Goal: Task Accomplishment & Management: Use online tool/utility

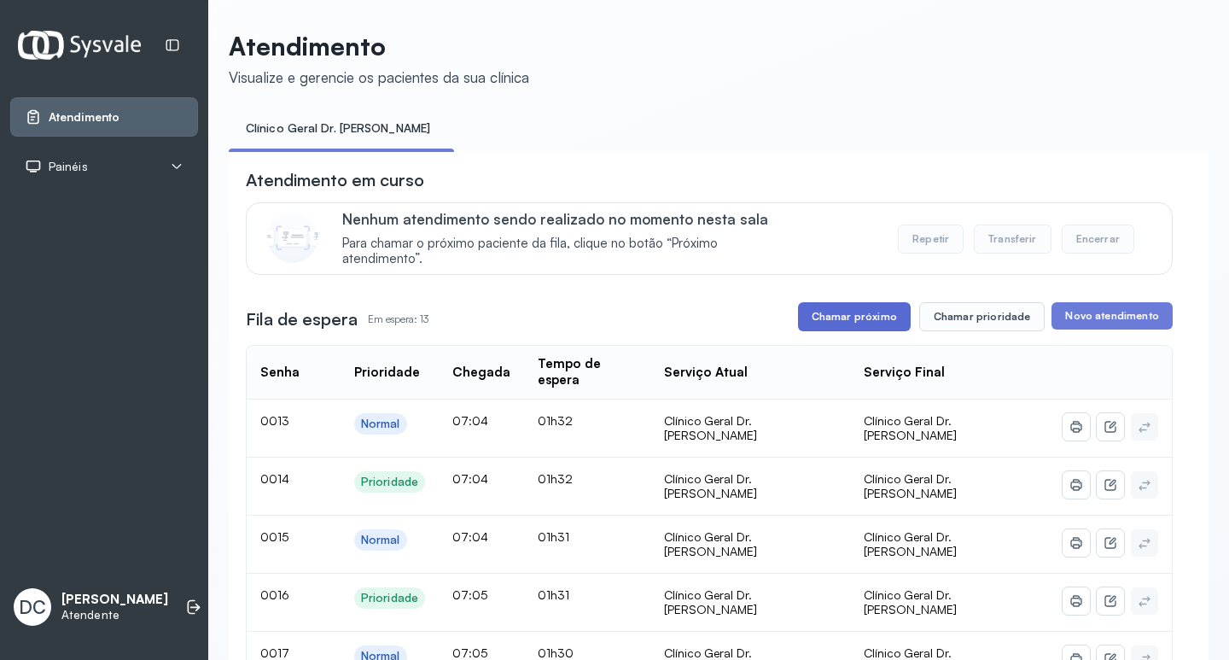
click at [869, 315] on button "Chamar próximo" at bounding box center [854, 316] width 113 height 29
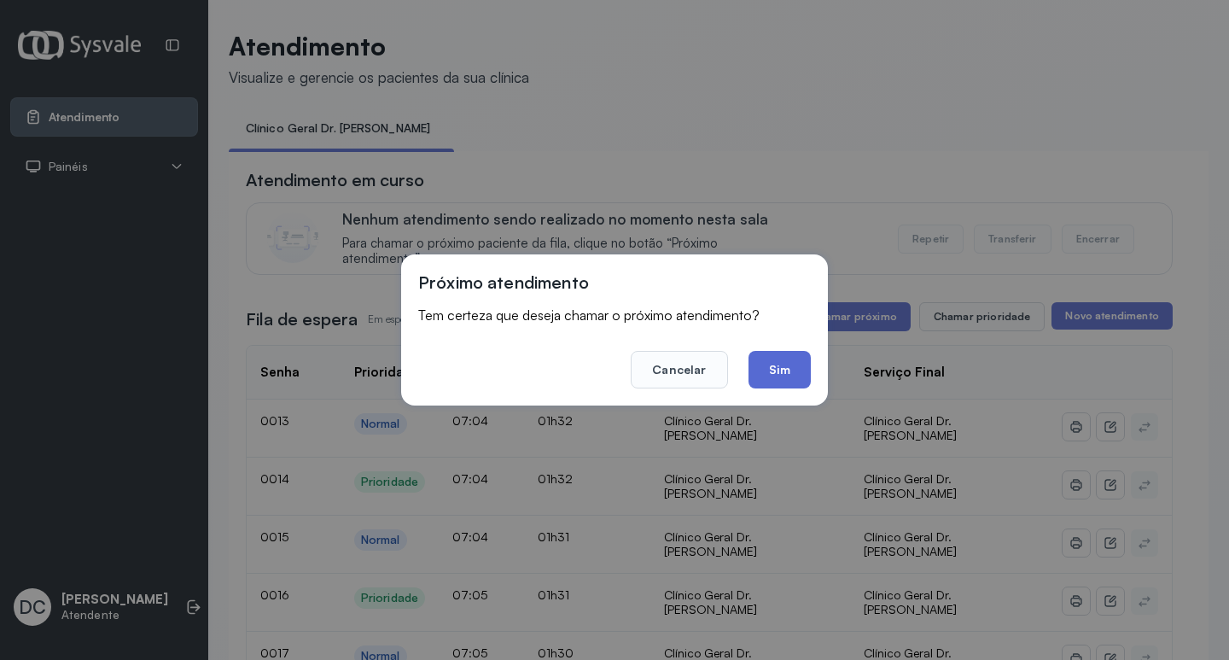
click at [769, 366] on button "Sim" at bounding box center [780, 370] width 62 height 38
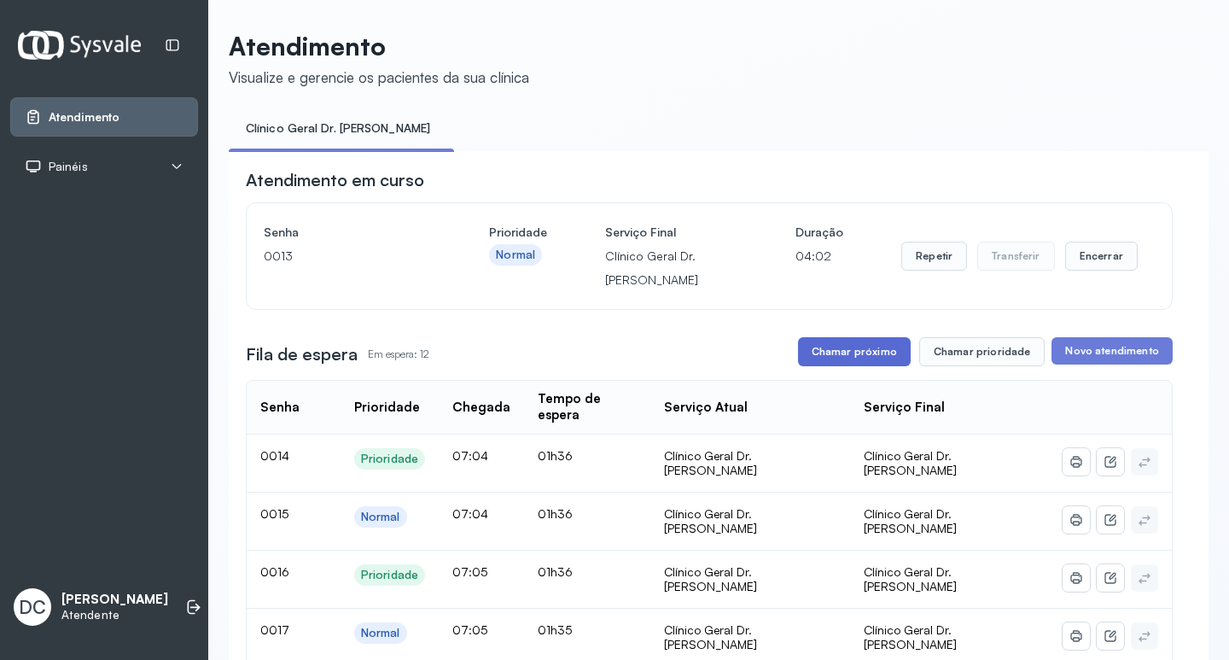
click at [879, 353] on button "Chamar próximo" at bounding box center [854, 351] width 113 height 29
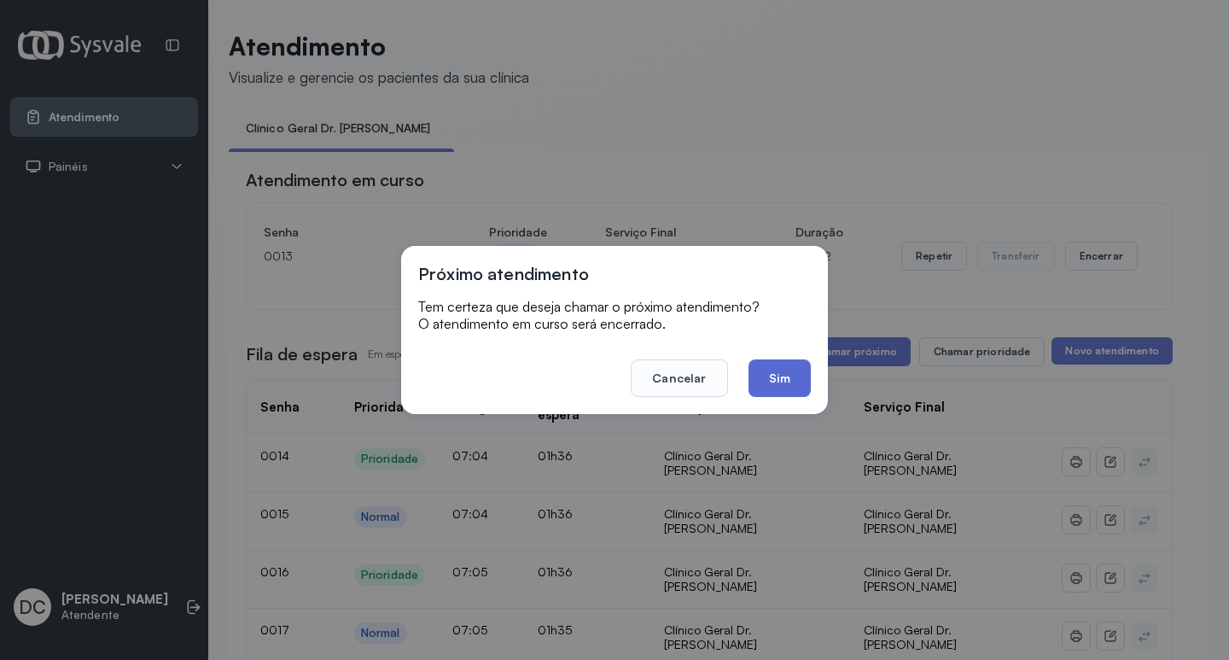
click at [784, 369] on button "Sim" at bounding box center [780, 378] width 62 height 38
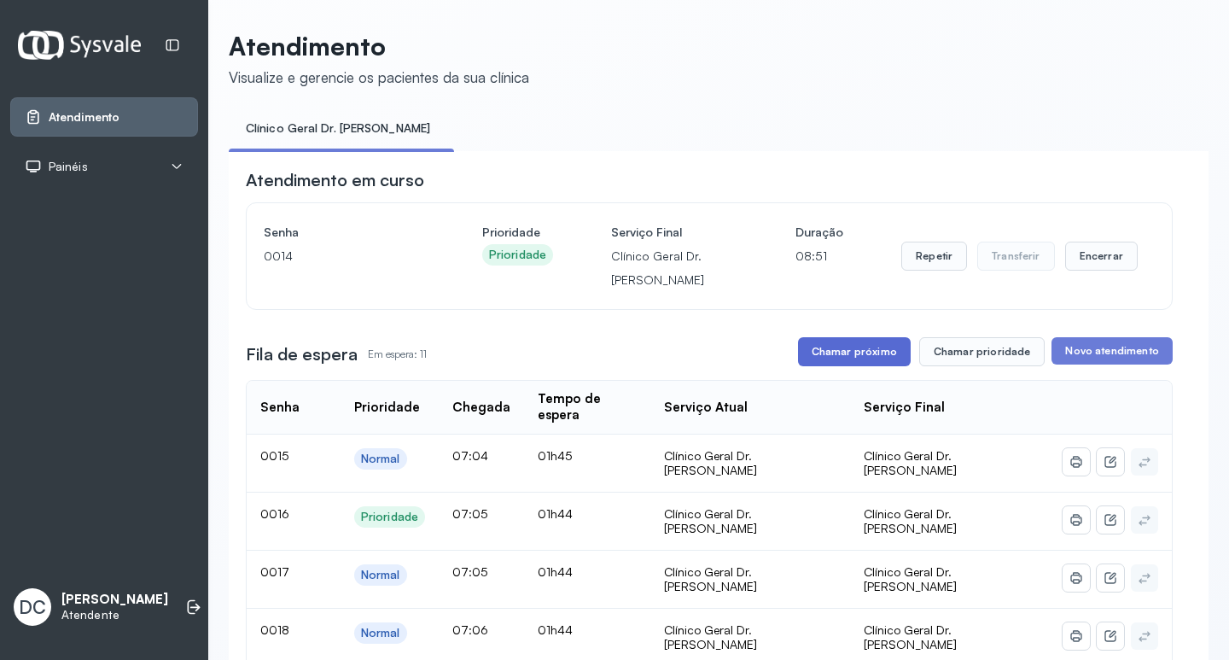
click at [861, 355] on button "Chamar próximo" at bounding box center [854, 351] width 113 height 29
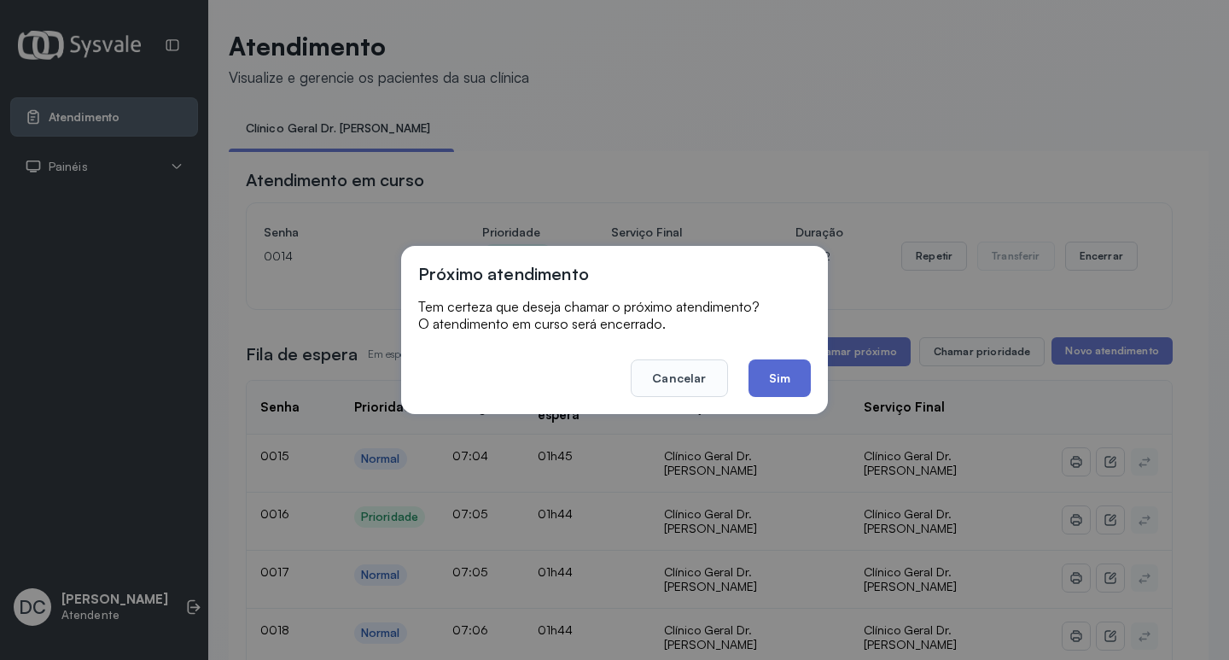
click at [795, 375] on button "Sim" at bounding box center [780, 378] width 62 height 38
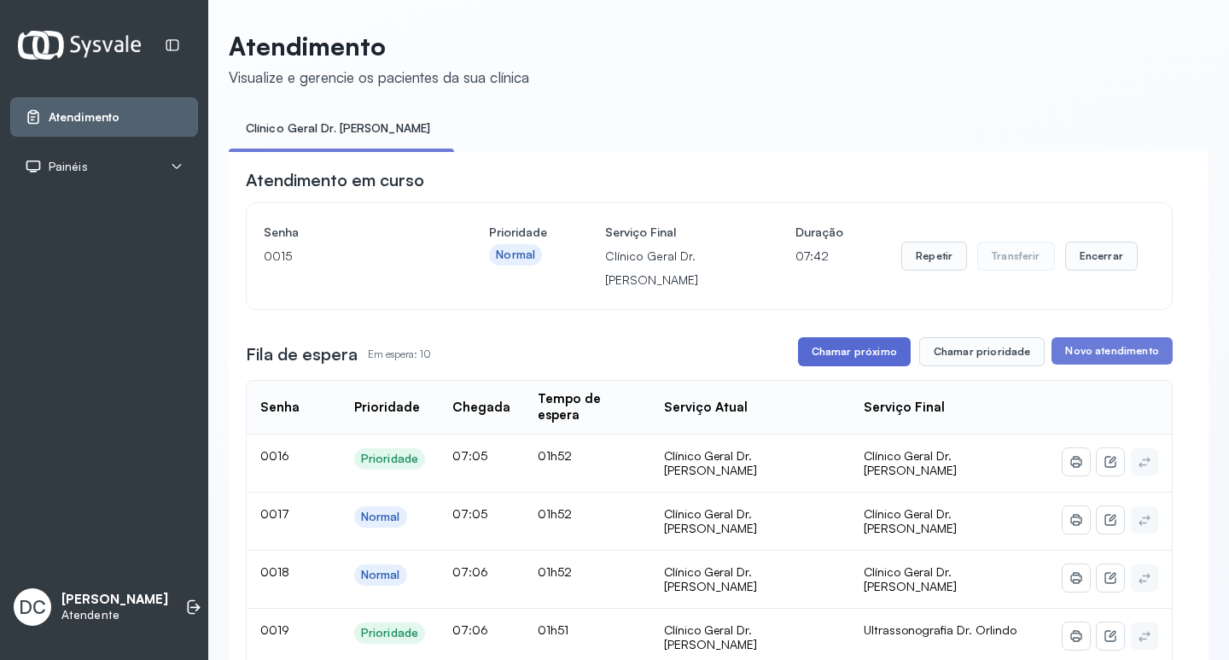
click at [830, 359] on button "Chamar próximo" at bounding box center [854, 351] width 113 height 29
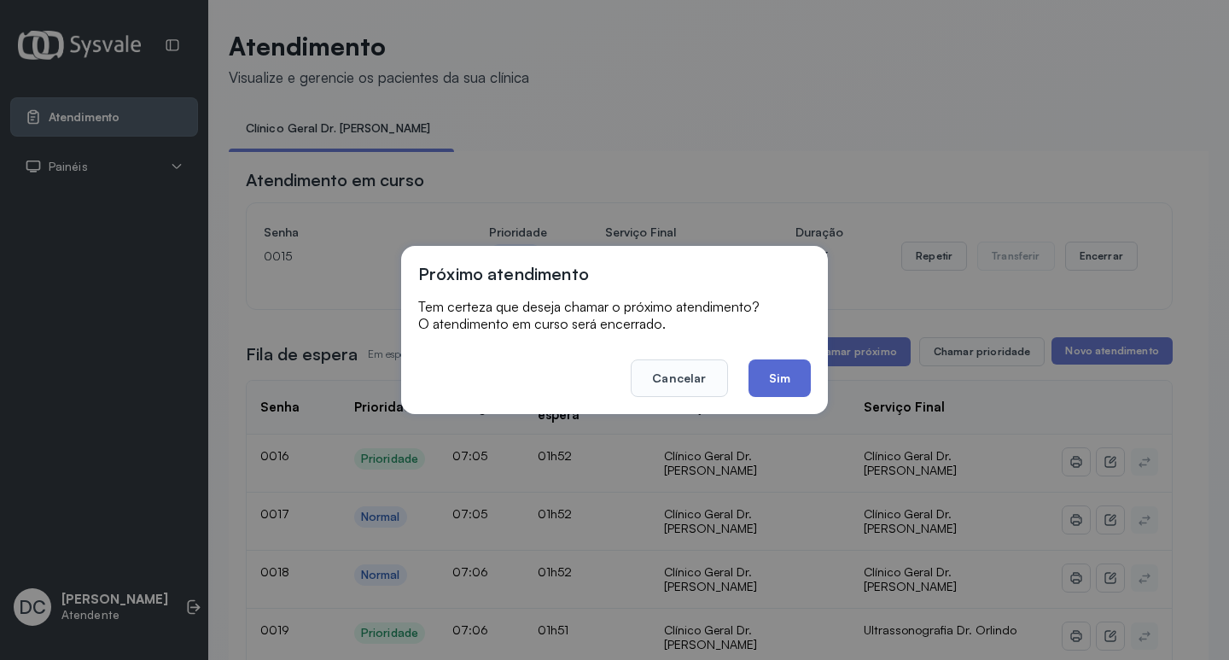
click at [792, 376] on button "Sim" at bounding box center [780, 378] width 62 height 38
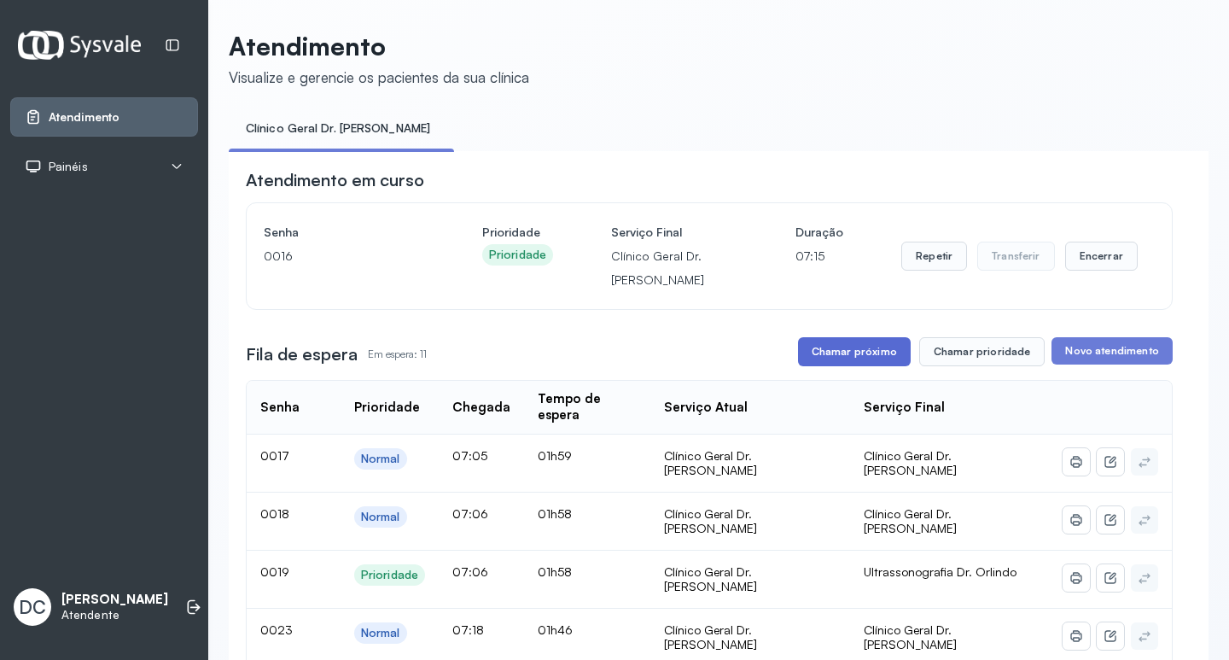
click at [858, 364] on button "Chamar próximo" at bounding box center [854, 351] width 113 height 29
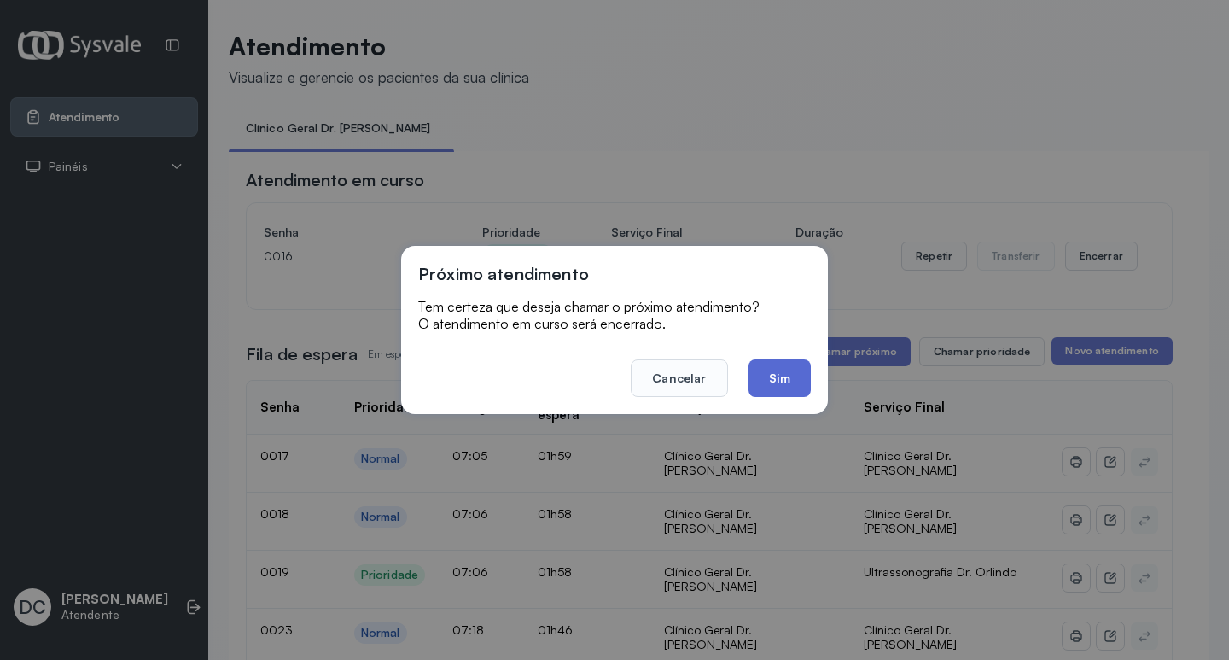
click at [777, 378] on button "Sim" at bounding box center [780, 378] width 62 height 38
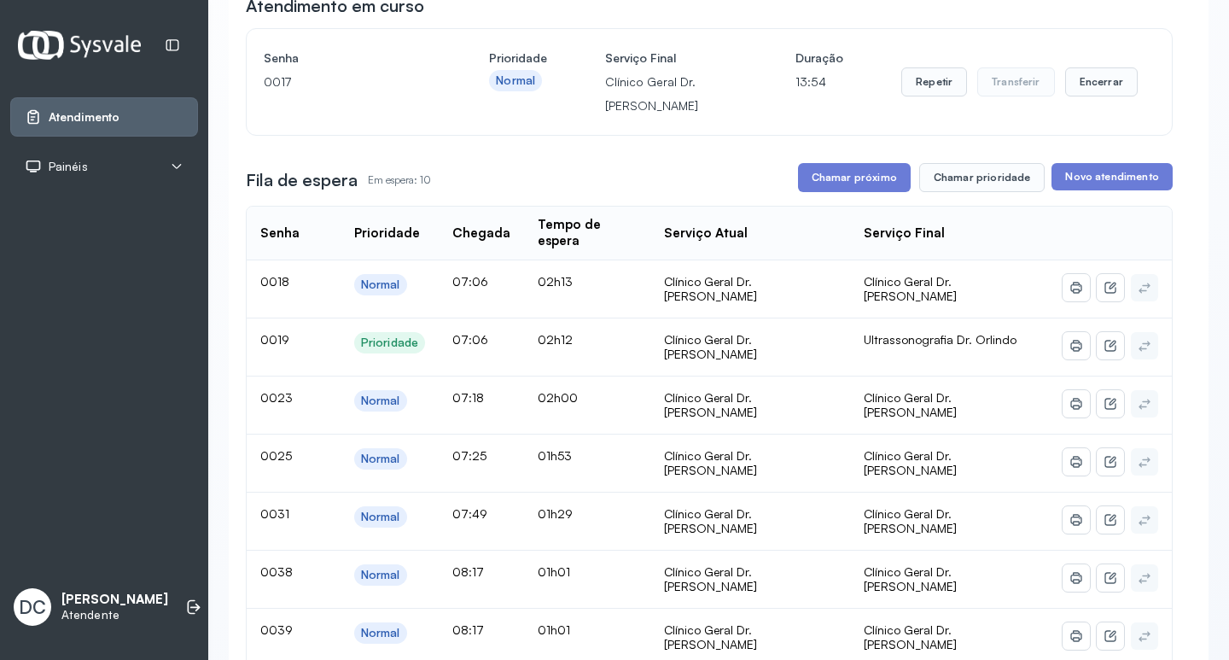
scroll to position [171, 0]
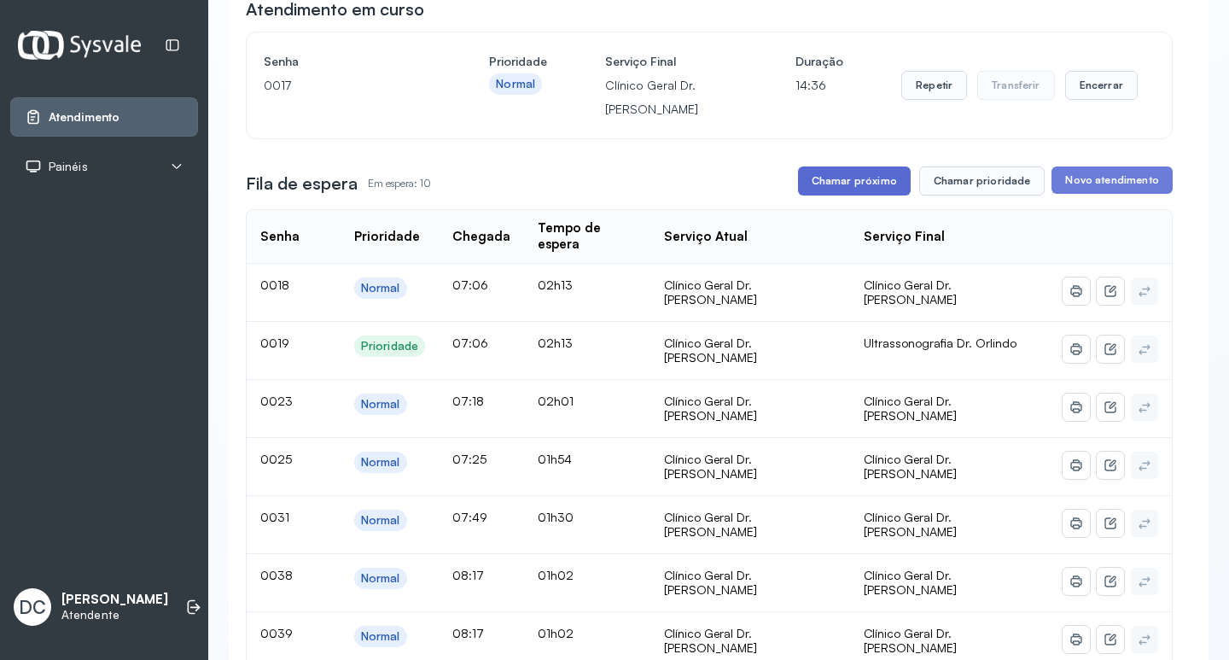
click at [802, 185] on button "Chamar próximo" at bounding box center [854, 180] width 113 height 29
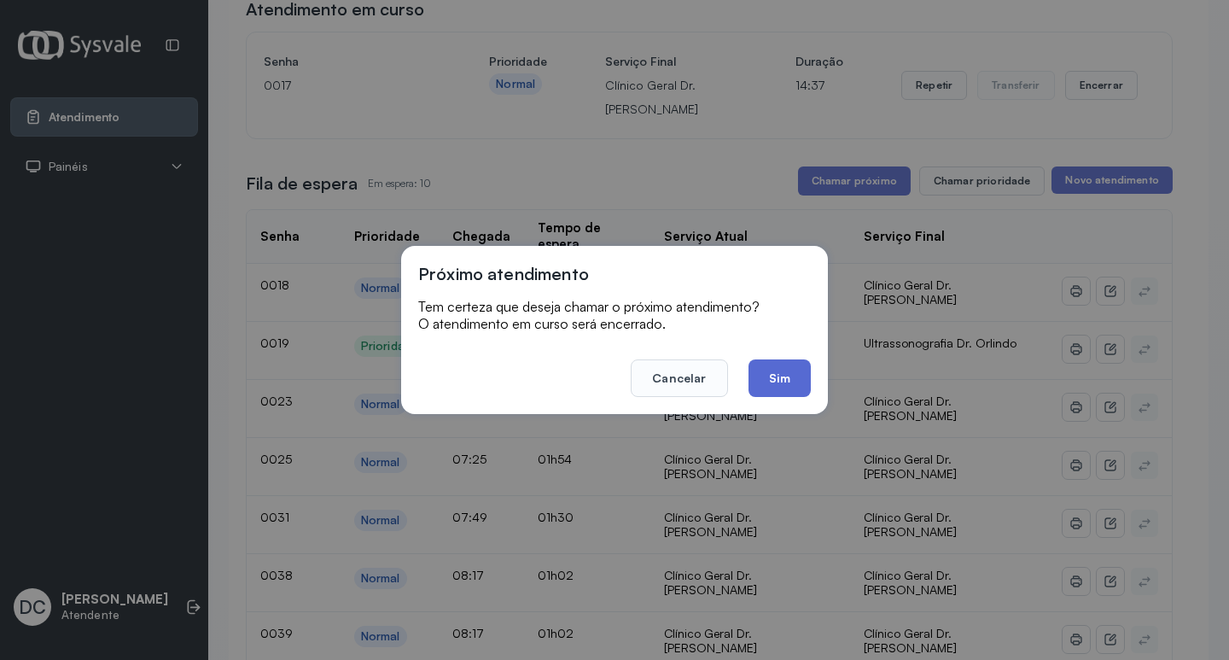
click at [775, 368] on button "Sim" at bounding box center [780, 378] width 62 height 38
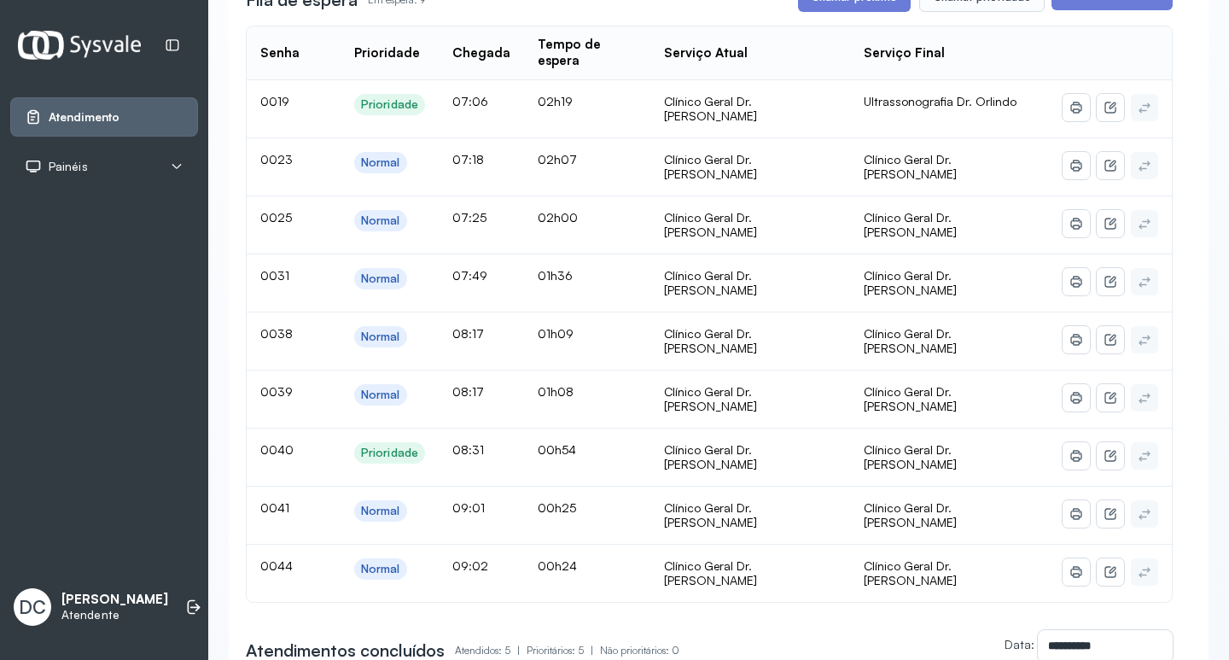
scroll to position [256, 0]
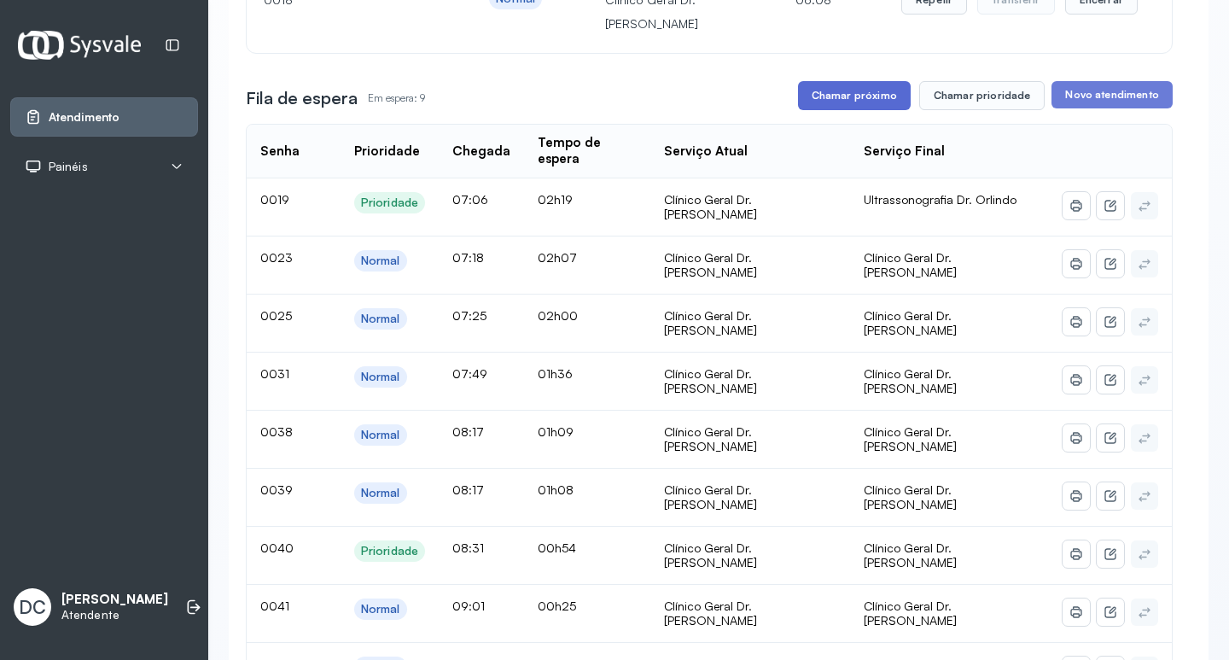
click at [854, 109] on button "Chamar próximo" at bounding box center [854, 95] width 113 height 29
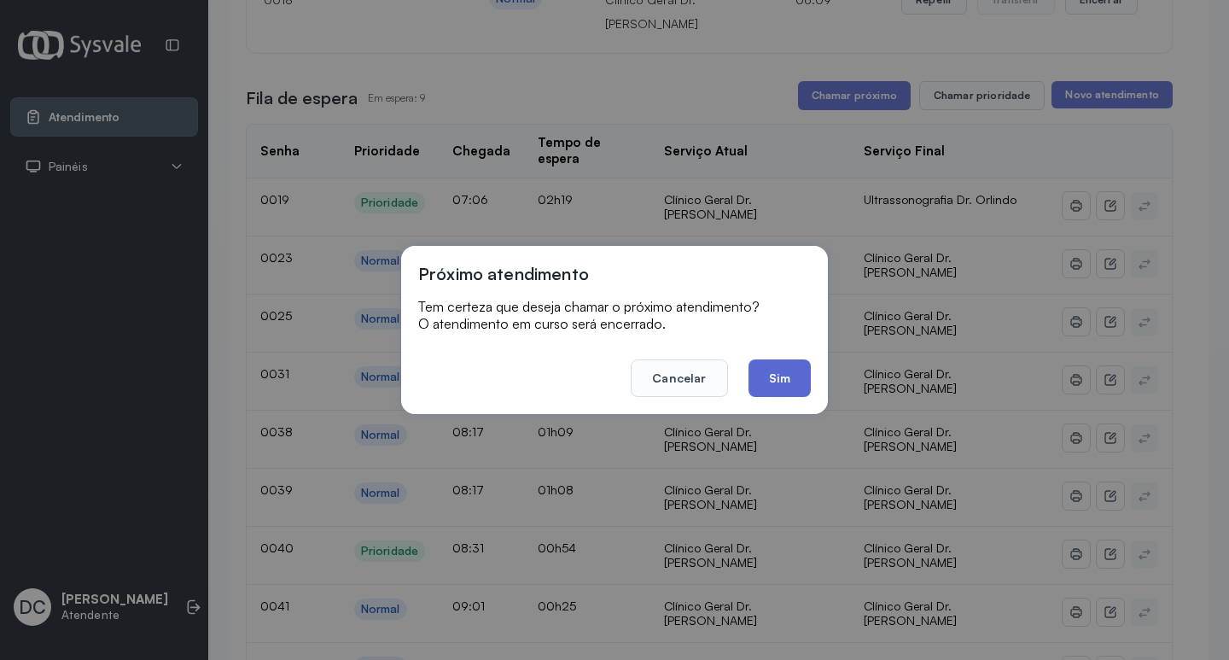
click at [778, 382] on button "Sim" at bounding box center [780, 378] width 62 height 38
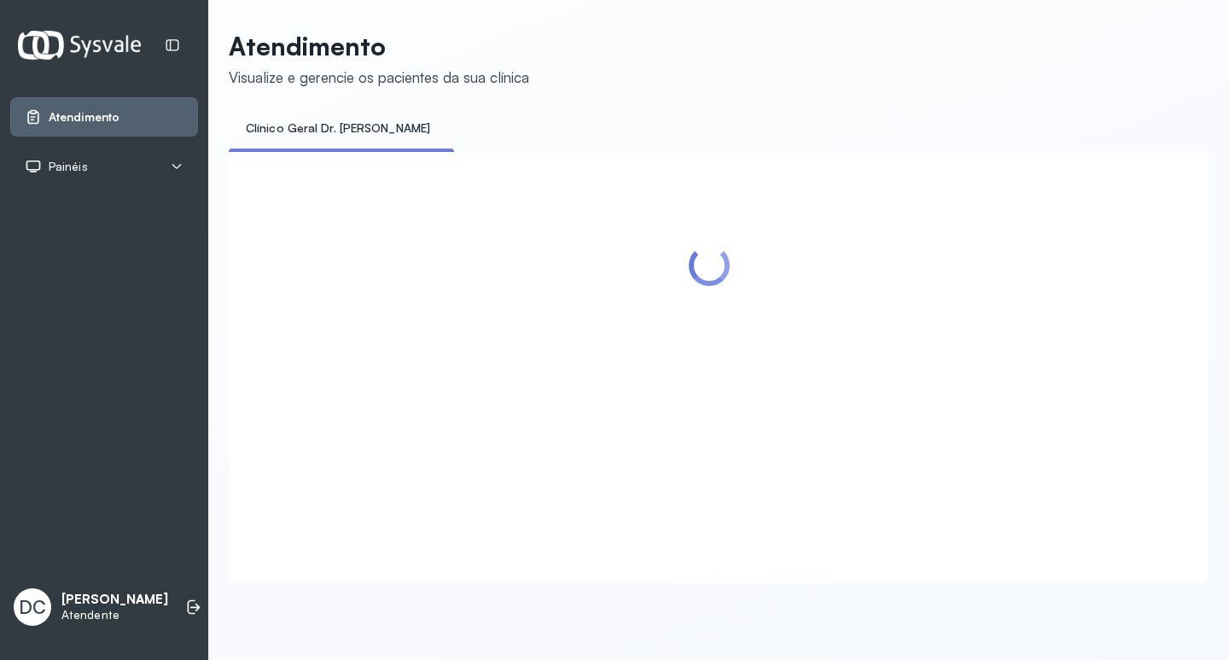
scroll to position [0, 0]
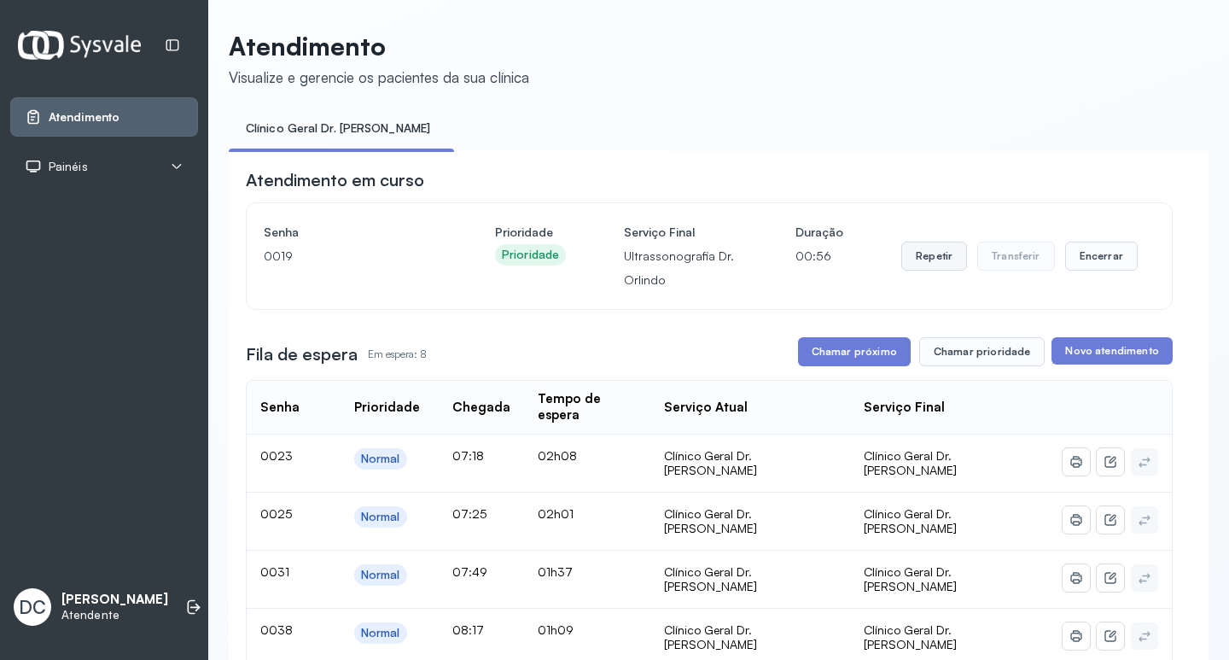
click at [917, 267] on button "Repetir" at bounding box center [934, 256] width 66 height 29
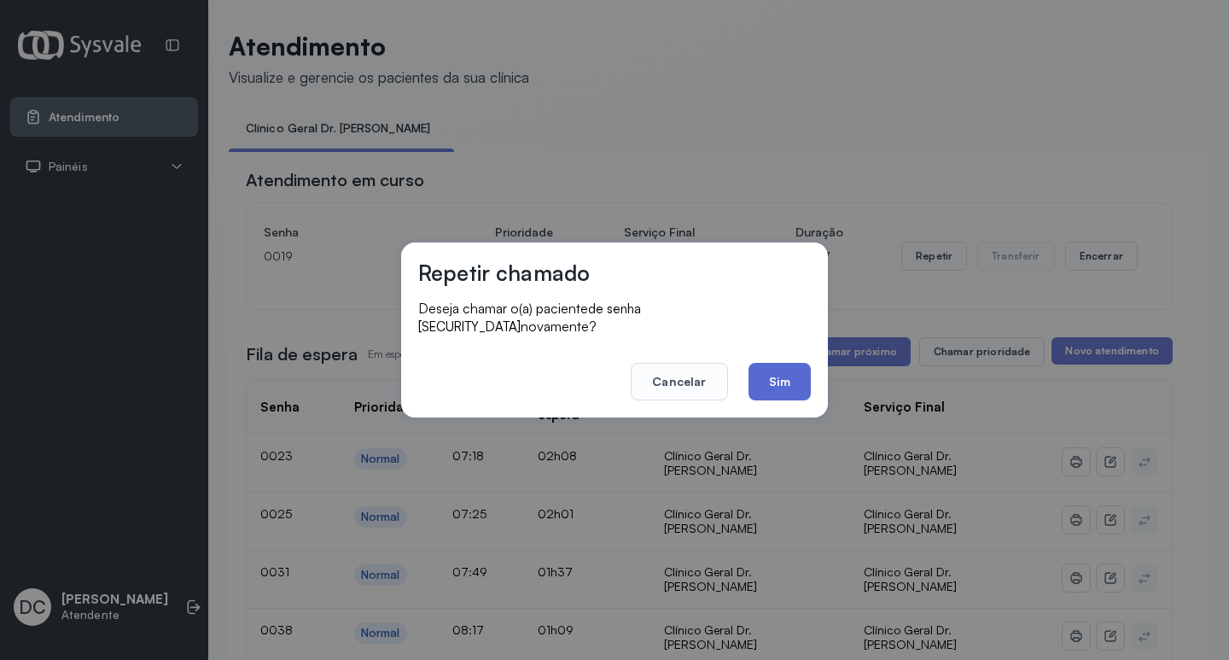
click at [775, 366] on button "Sim" at bounding box center [780, 382] width 62 height 38
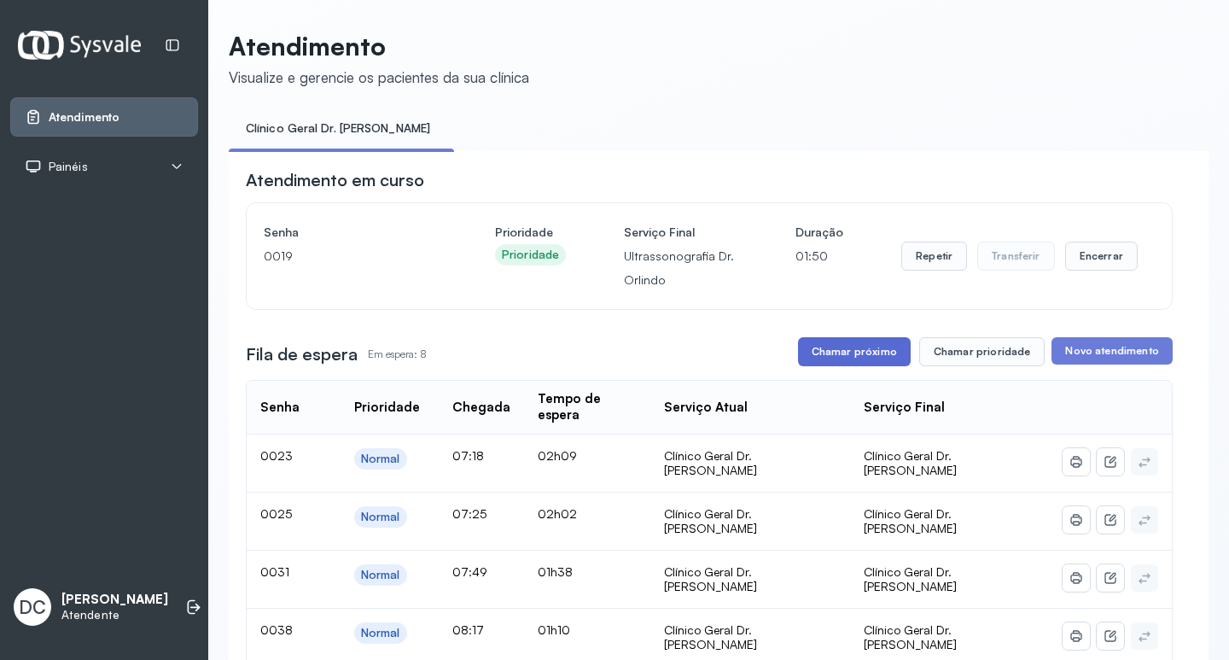
click at [859, 354] on button "Chamar próximo" at bounding box center [854, 351] width 113 height 29
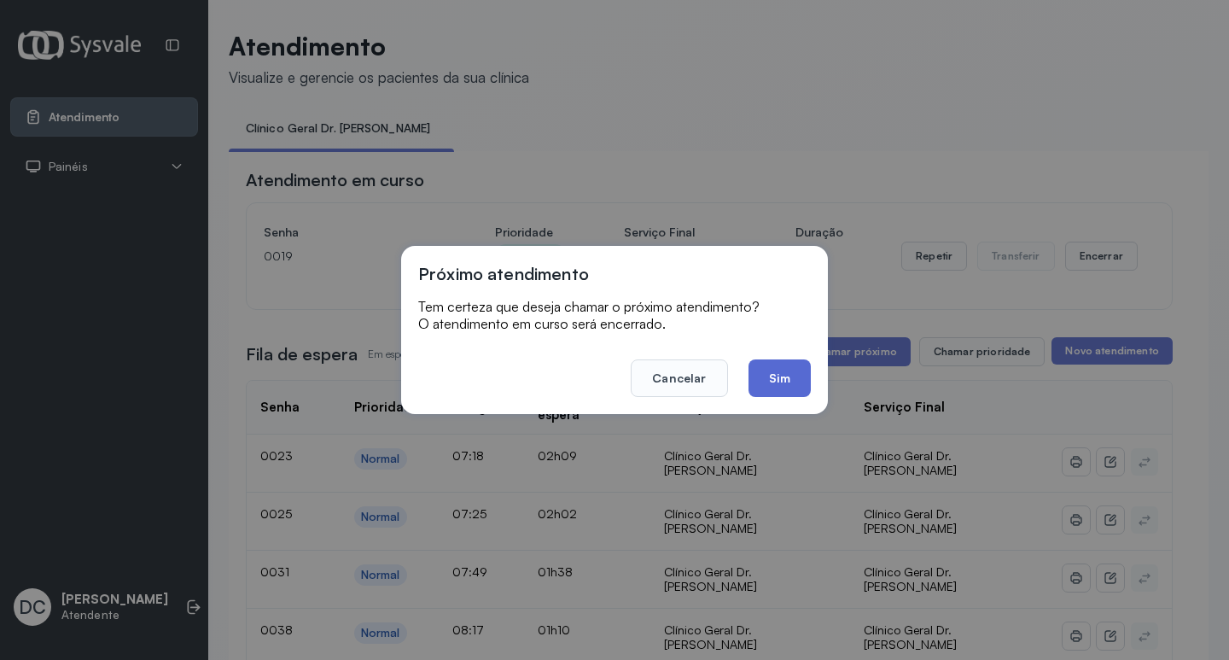
click at [794, 378] on button "Sim" at bounding box center [780, 378] width 62 height 38
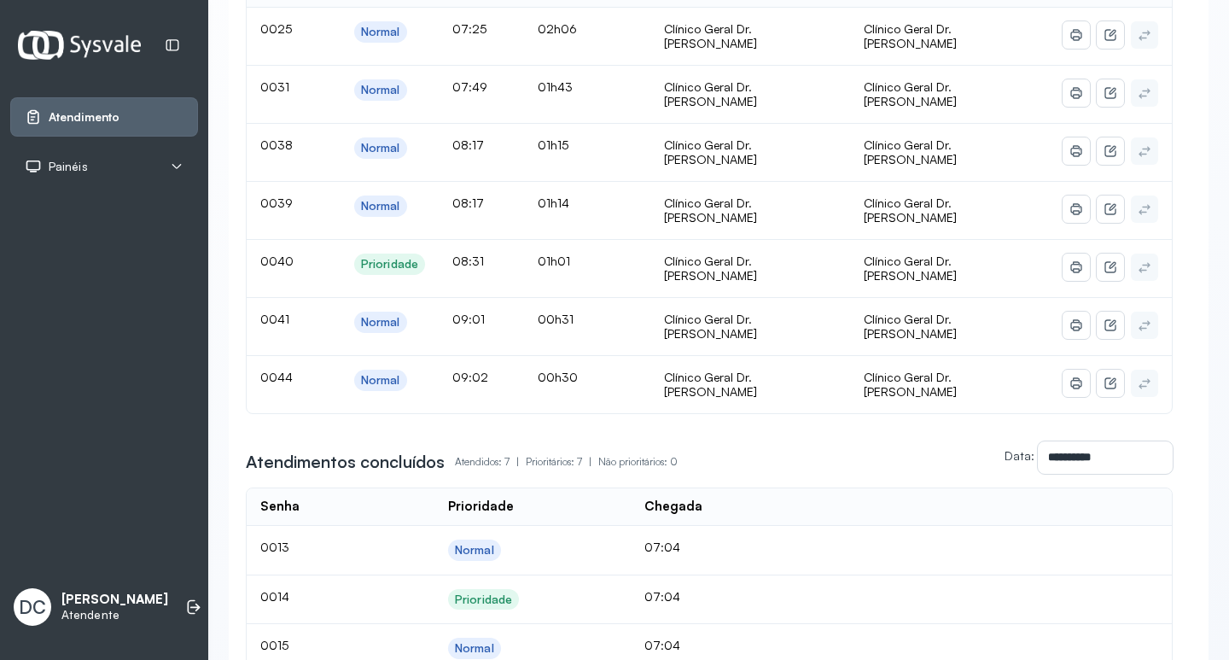
scroll to position [171, 0]
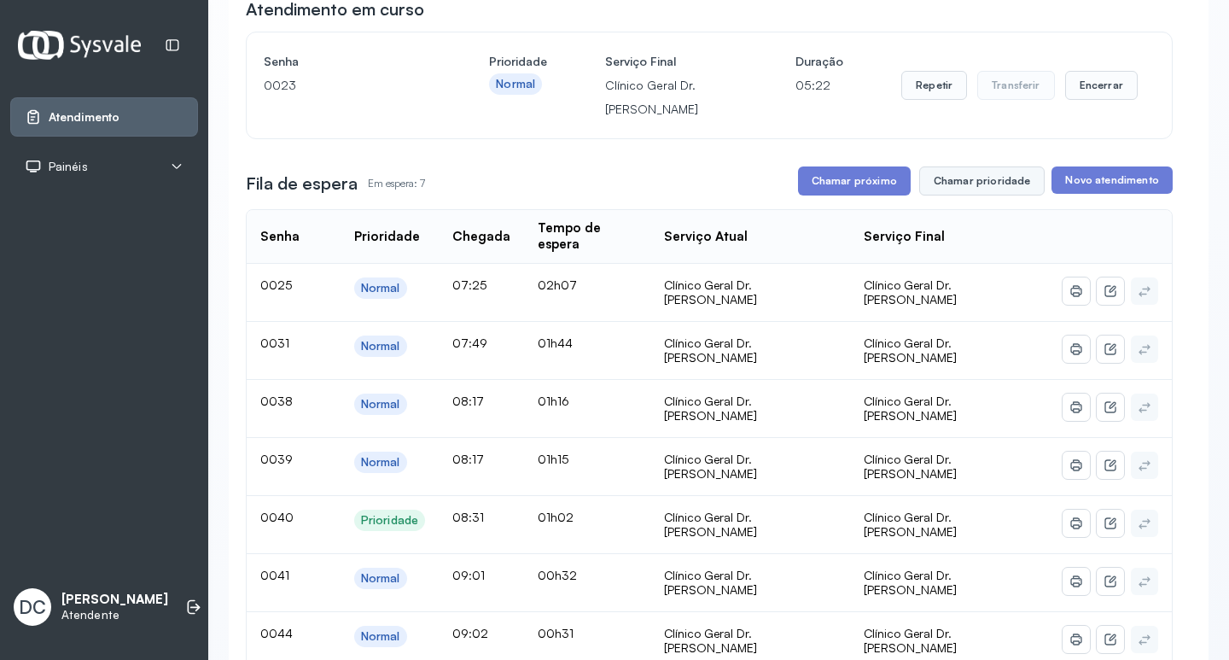
click at [942, 183] on button "Chamar prioridade" at bounding box center [982, 180] width 126 height 29
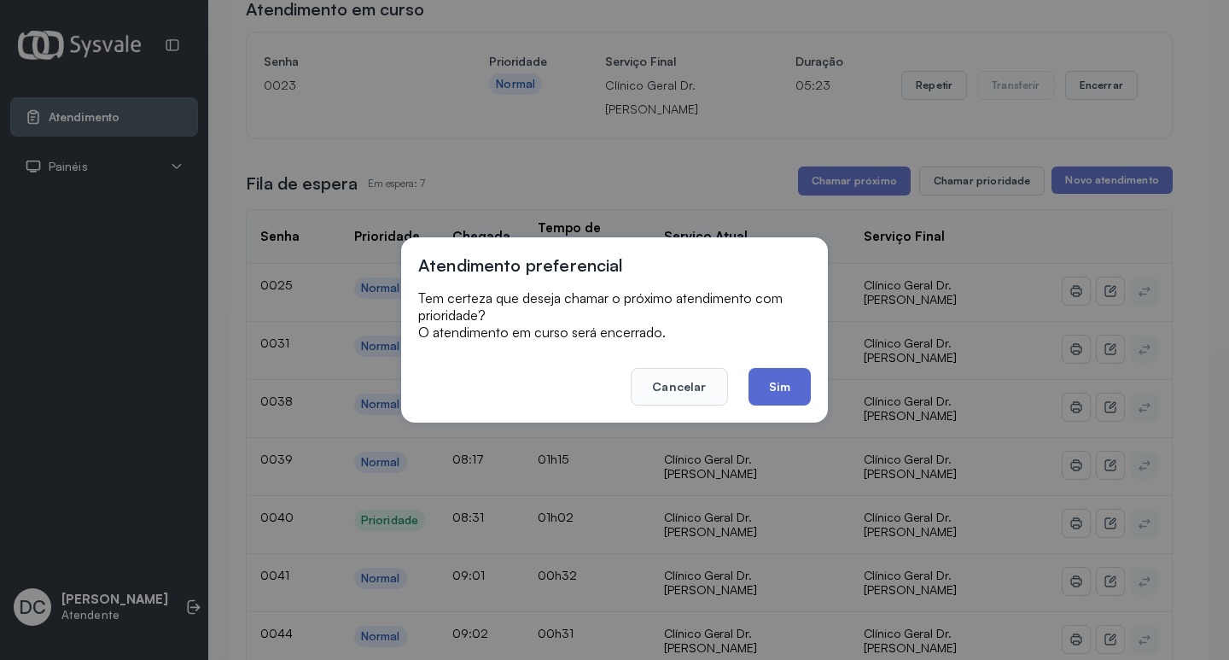
click at [766, 397] on button "Sim" at bounding box center [780, 387] width 62 height 38
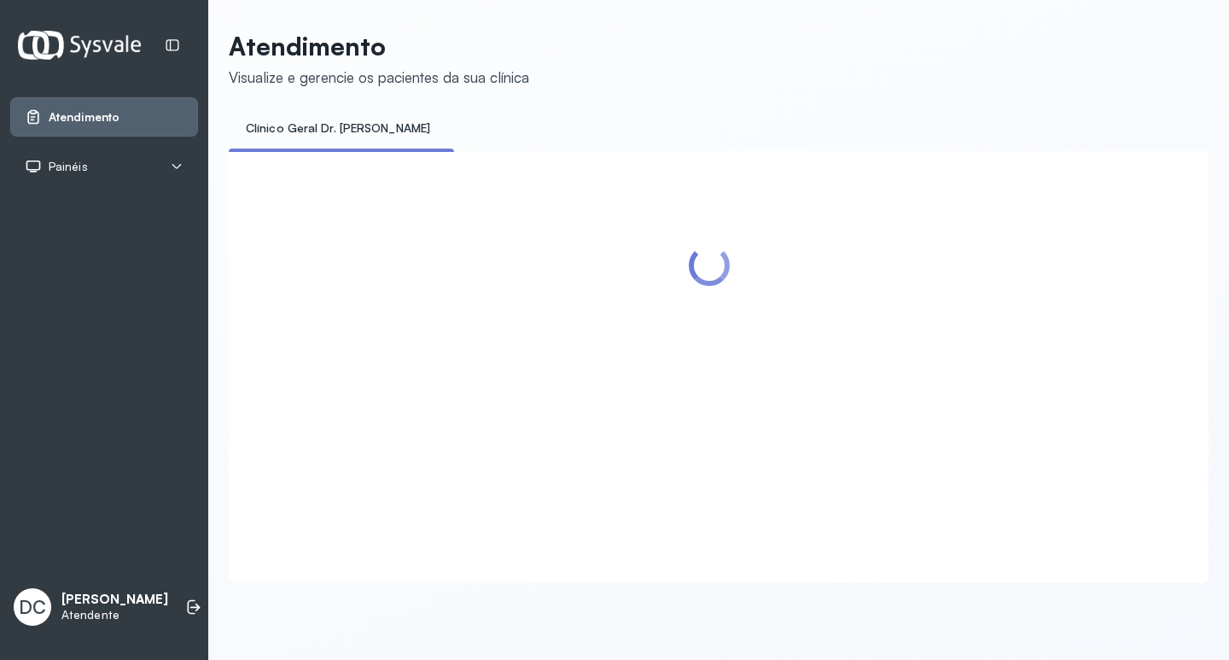
scroll to position [0, 0]
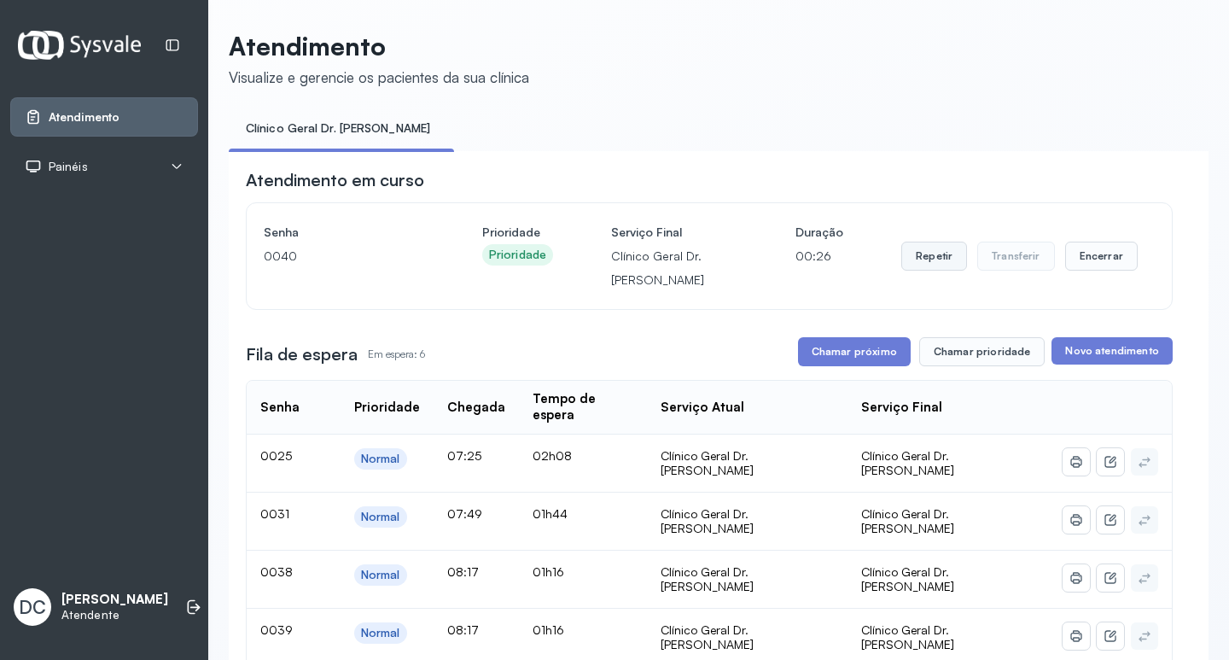
click at [933, 260] on button "Repetir" at bounding box center [934, 256] width 66 height 29
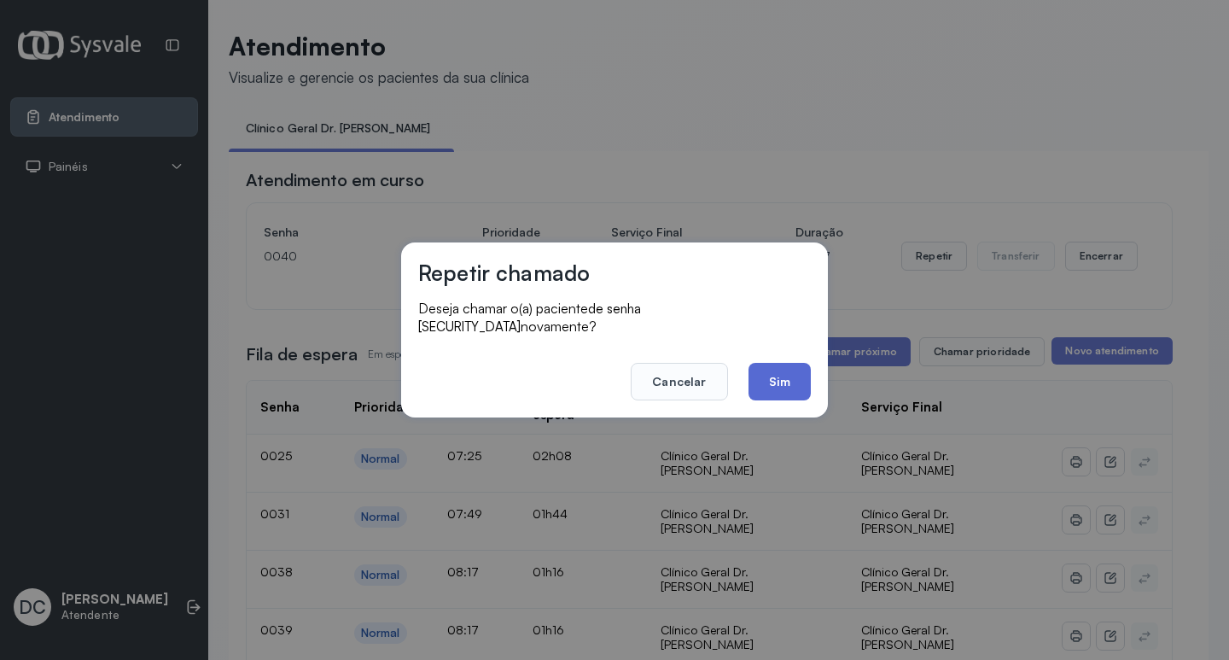
click at [796, 375] on button "Sim" at bounding box center [780, 382] width 62 height 38
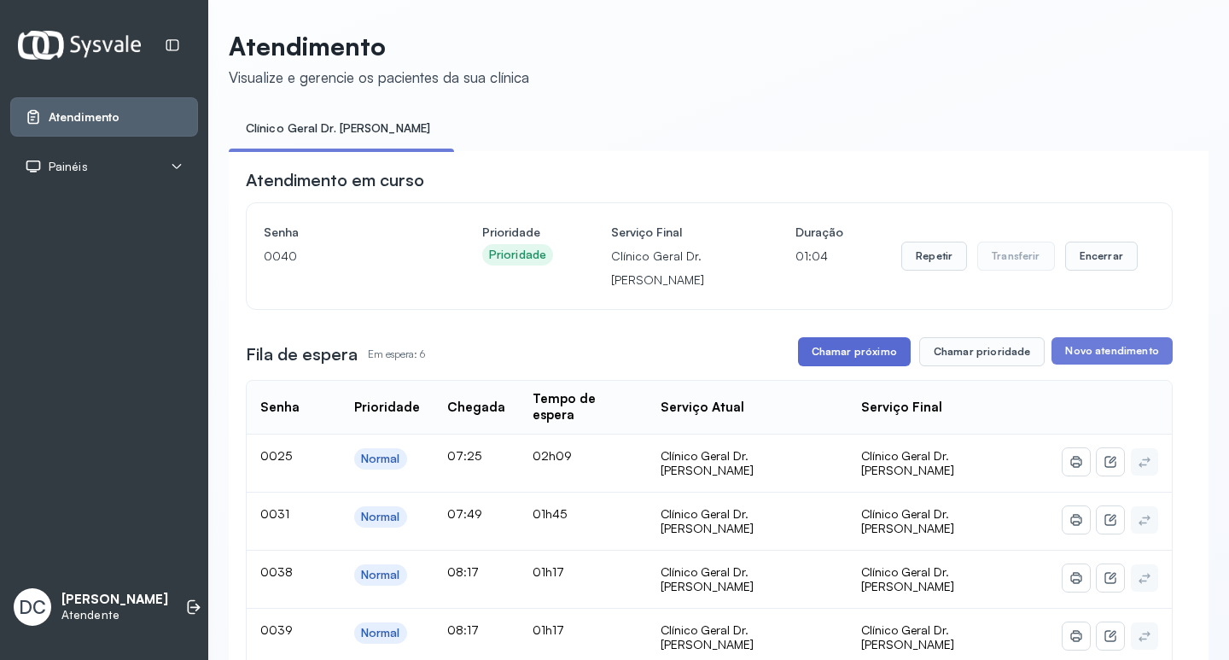
click at [839, 362] on button "Chamar próximo" at bounding box center [854, 351] width 113 height 29
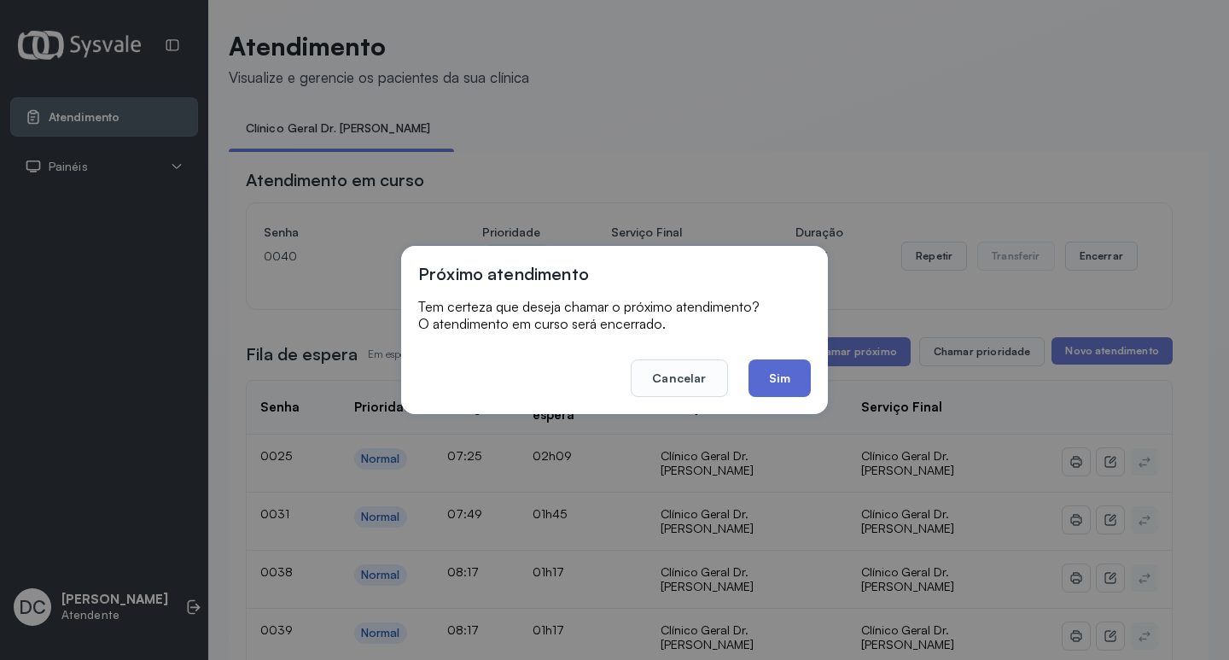
click at [776, 381] on button "Sim" at bounding box center [780, 378] width 62 height 38
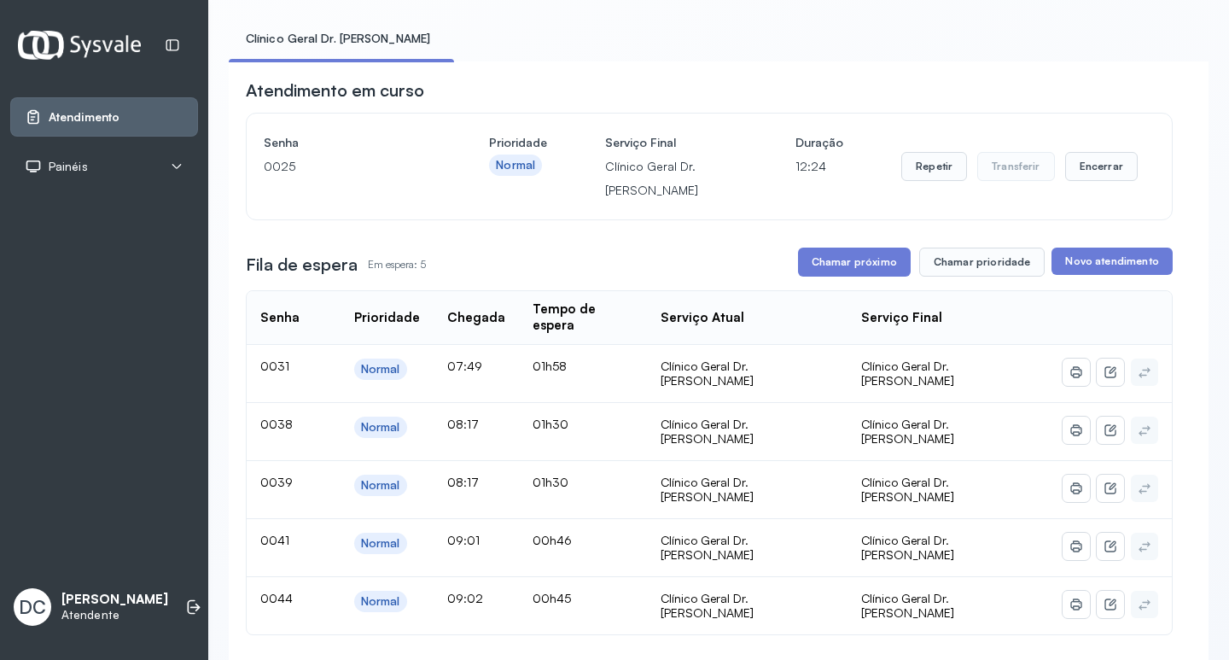
scroll to position [171, 0]
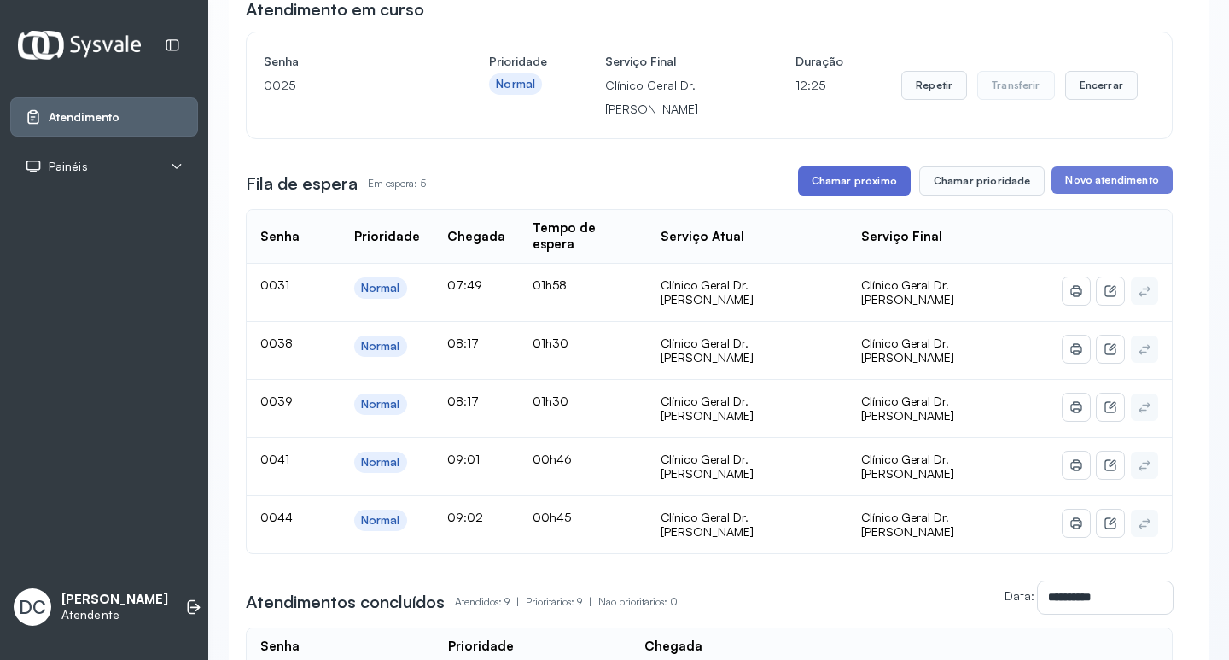
click at [863, 192] on button "Chamar próximo" at bounding box center [854, 180] width 113 height 29
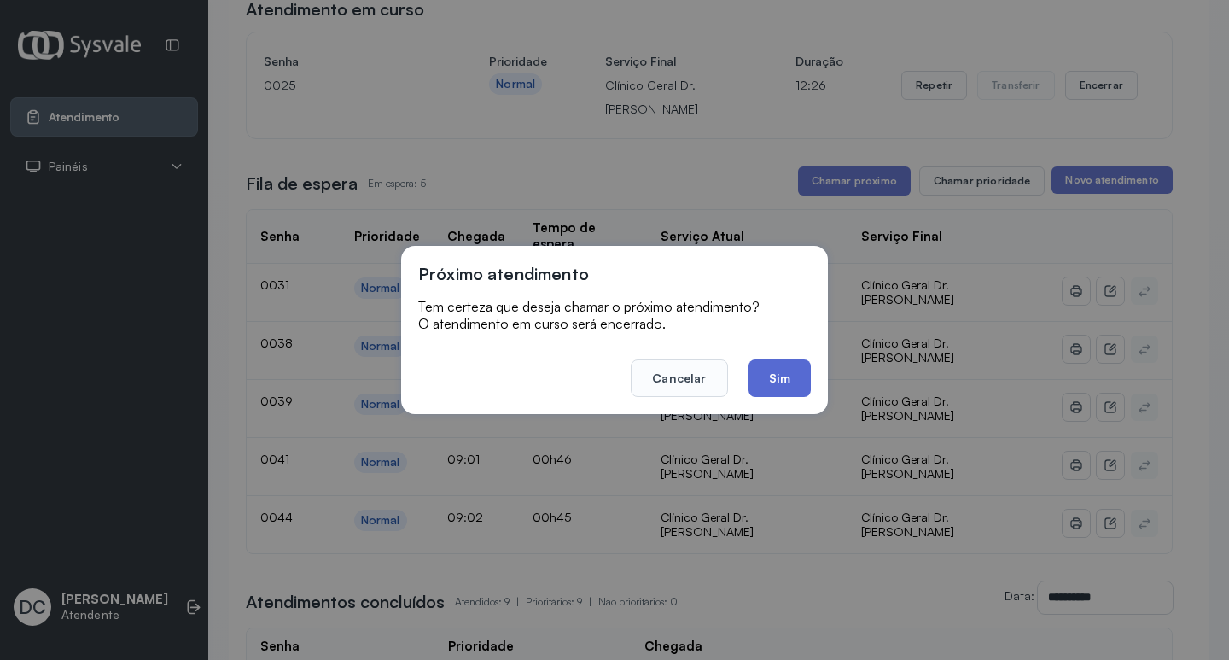
click at [762, 388] on button "Sim" at bounding box center [780, 378] width 62 height 38
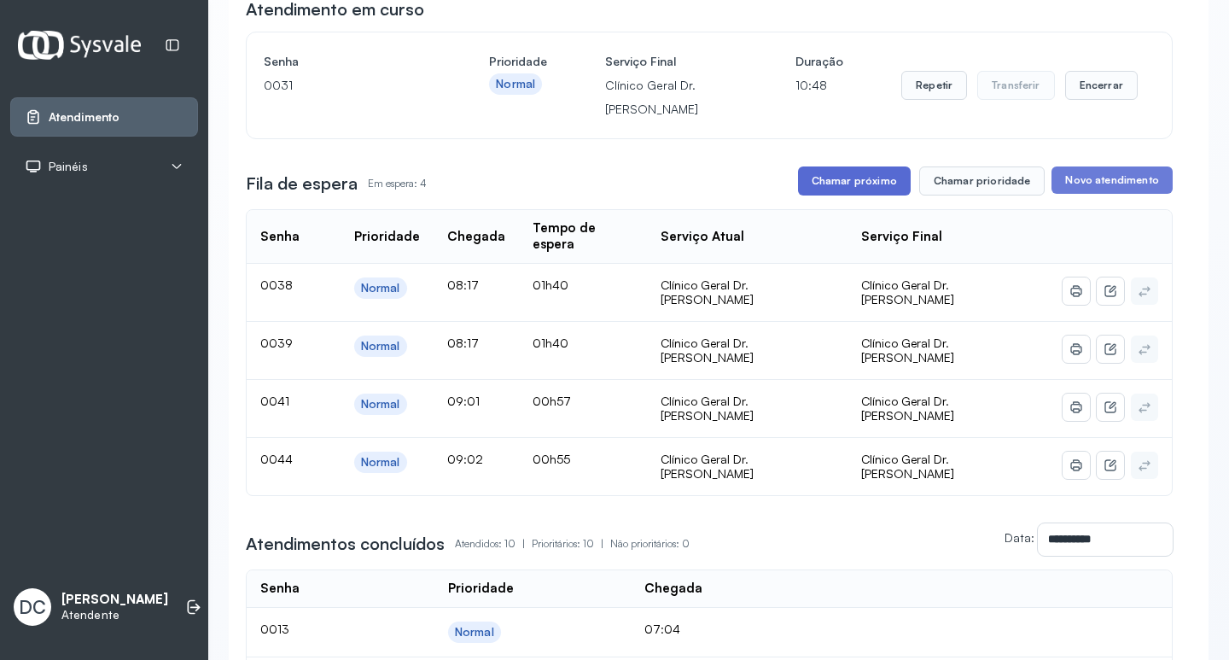
click at [865, 184] on button "Chamar próximo" at bounding box center [854, 180] width 113 height 29
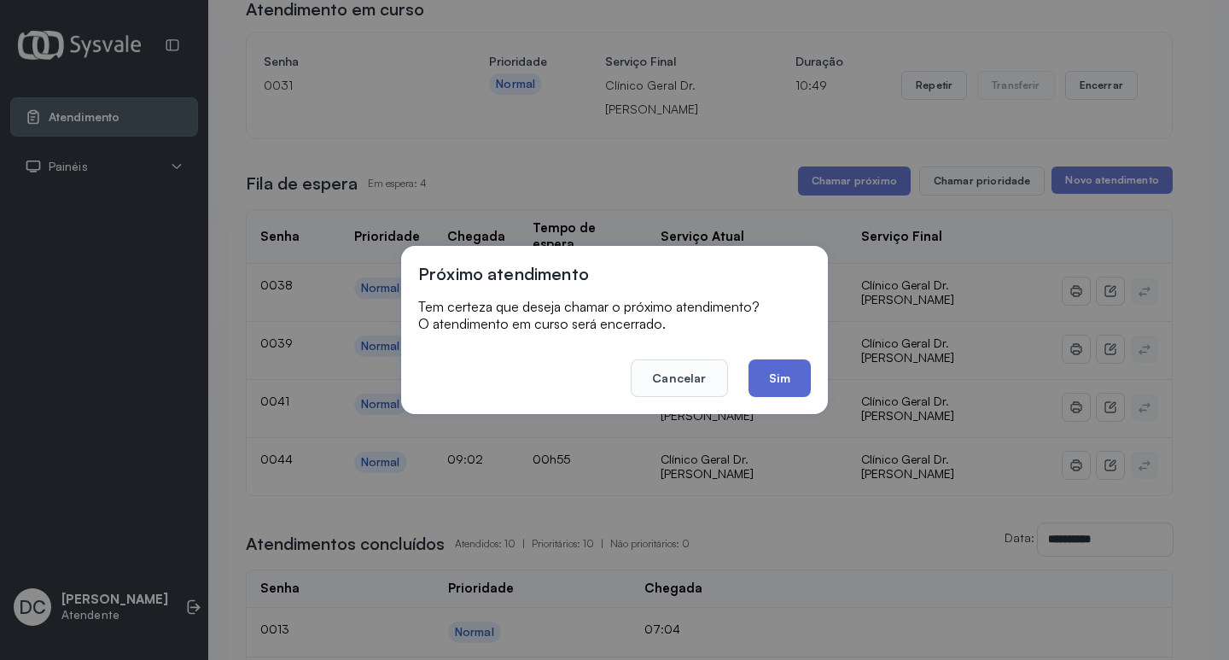
click at [765, 377] on button "Sim" at bounding box center [780, 378] width 62 height 38
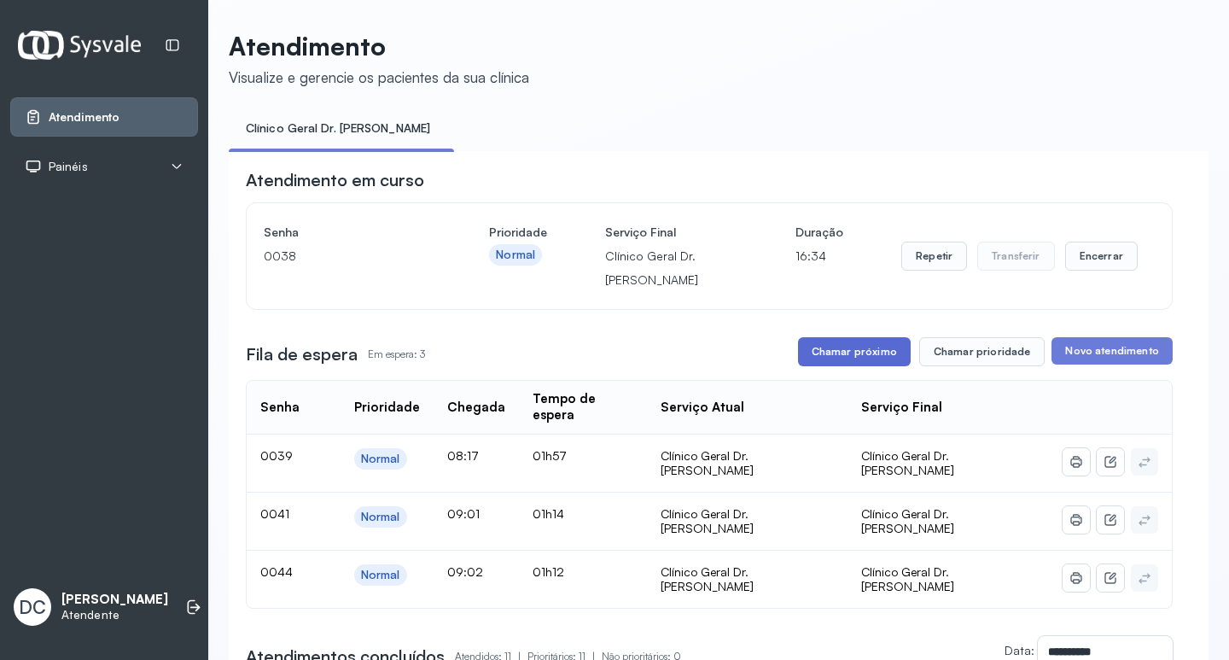
click at [852, 364] on button "Chamar próximo" at bounding box center [854, 351] width 113 height 29
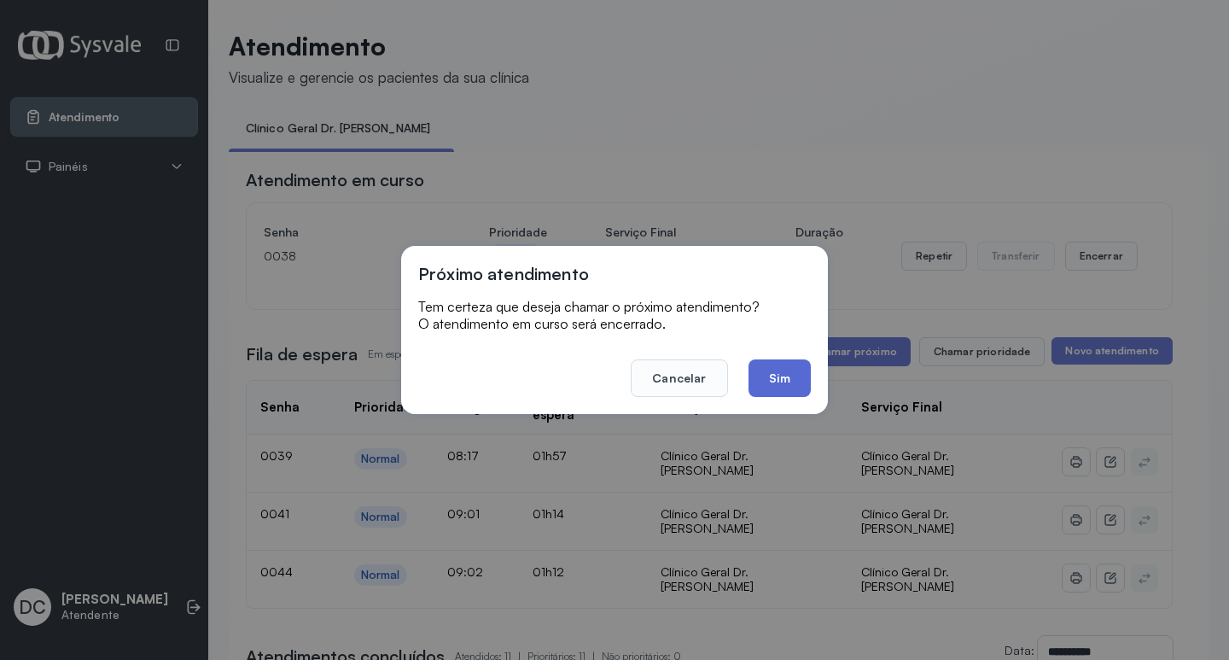
click at [772, 366] on button "Sim" at bounding box center [780, 378] width 62 height 38
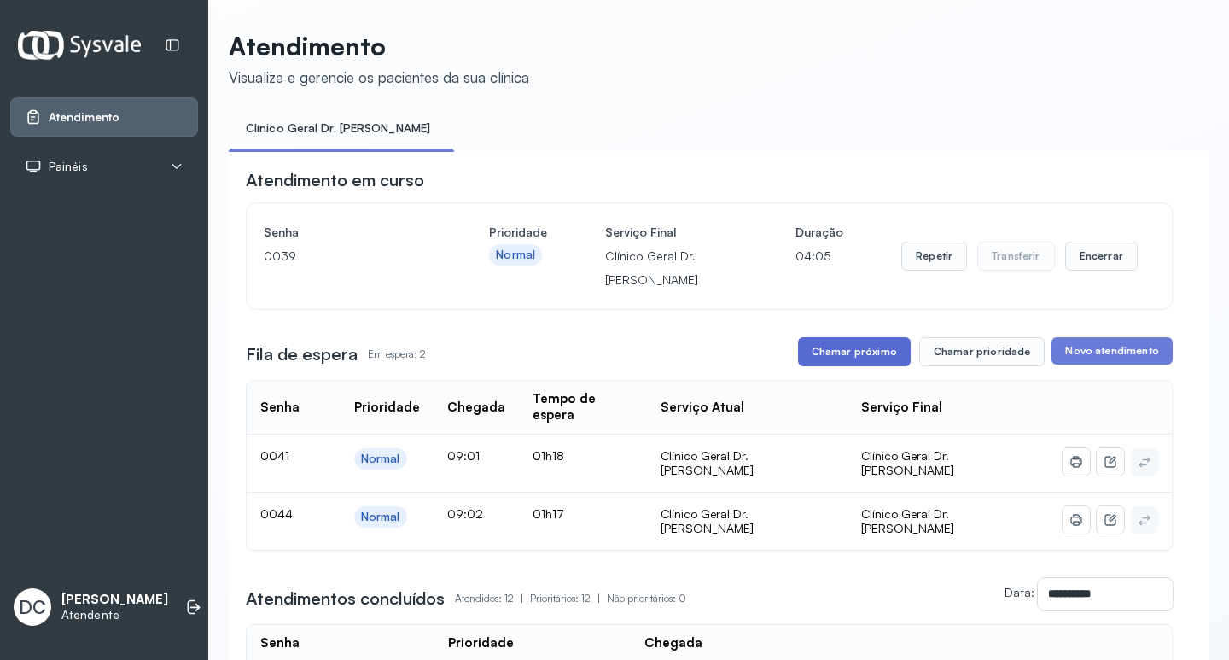
click at [843, 366] on button "Chamar próximo" at bounding box center [854, 351] width 113 height 29
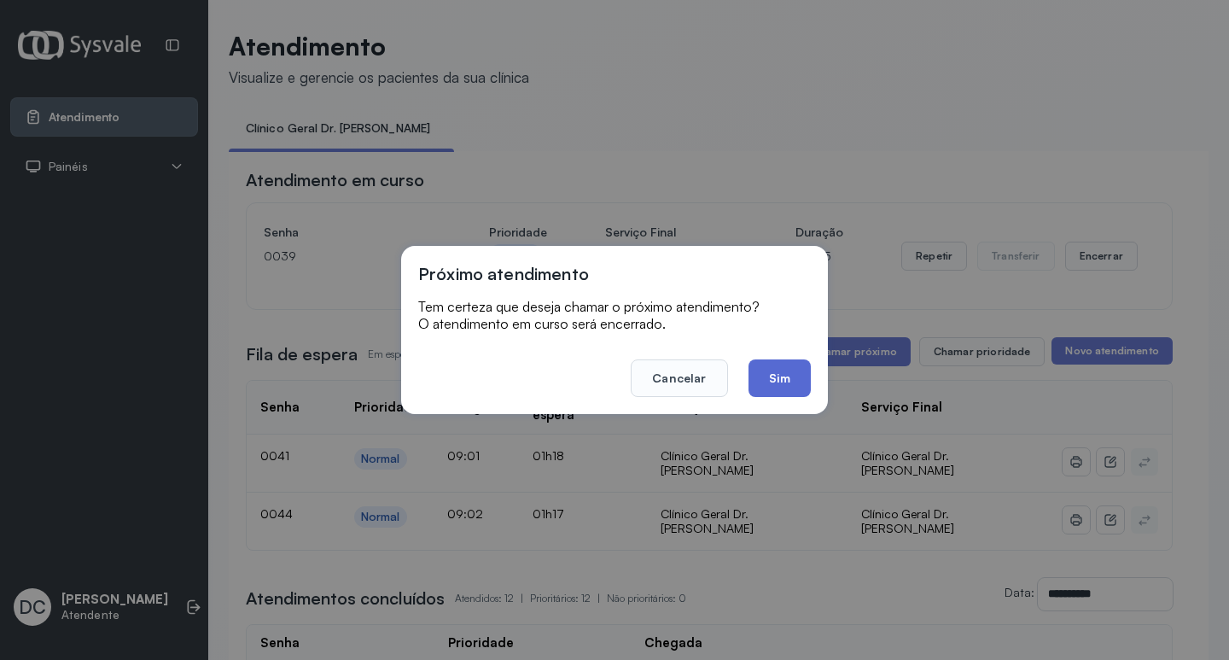
click at [790, 362] on button "Sim" at bounding box center [780, 378] width 62 height 38
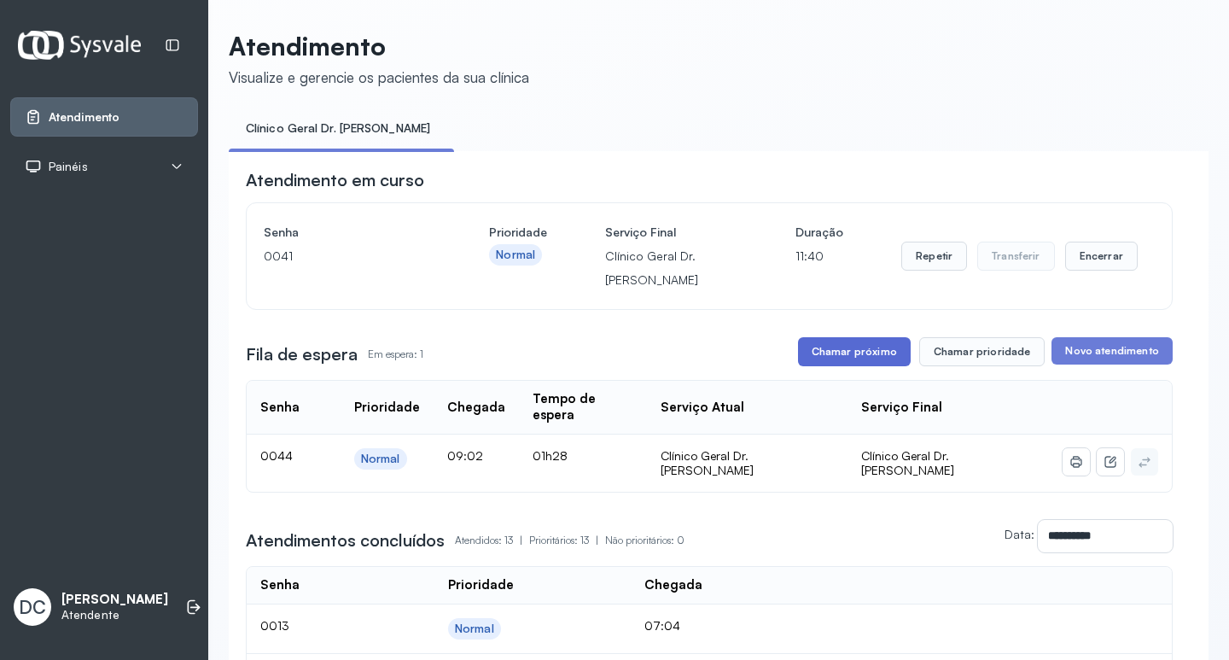
click at [836, 363] on button "Chamar próximo" at bounding box center [854, 351] width 113 height 29
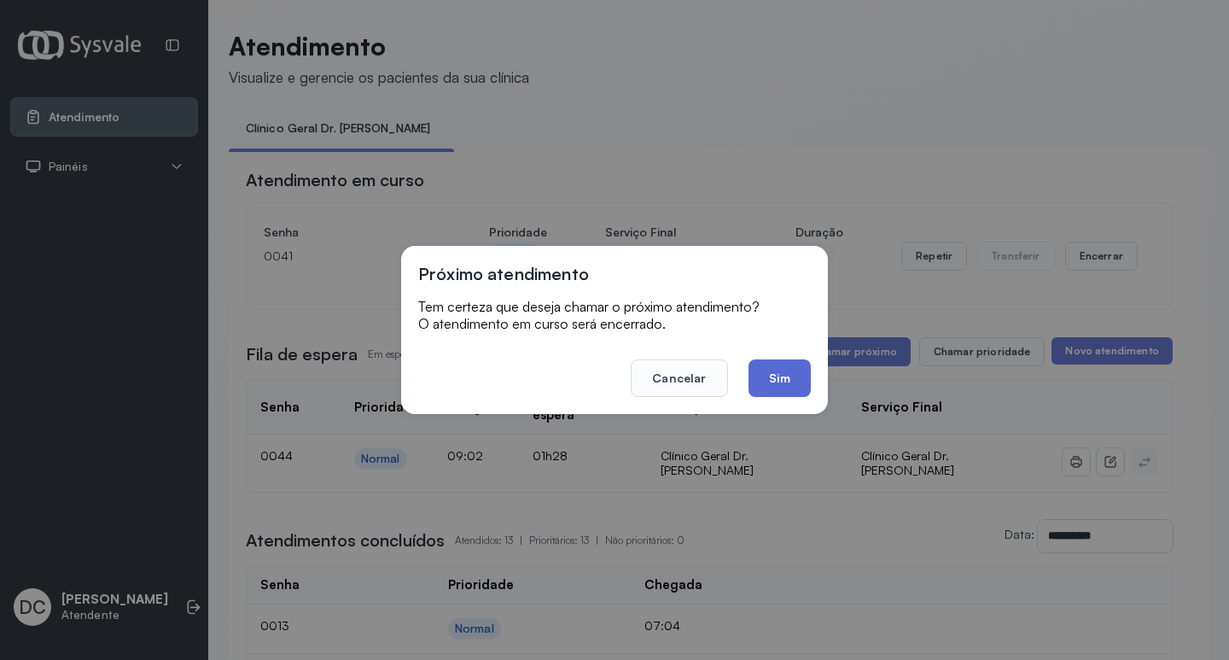
click at [778, 382] on button "Sim" at bounding box center [780, 378] width 62 height 38
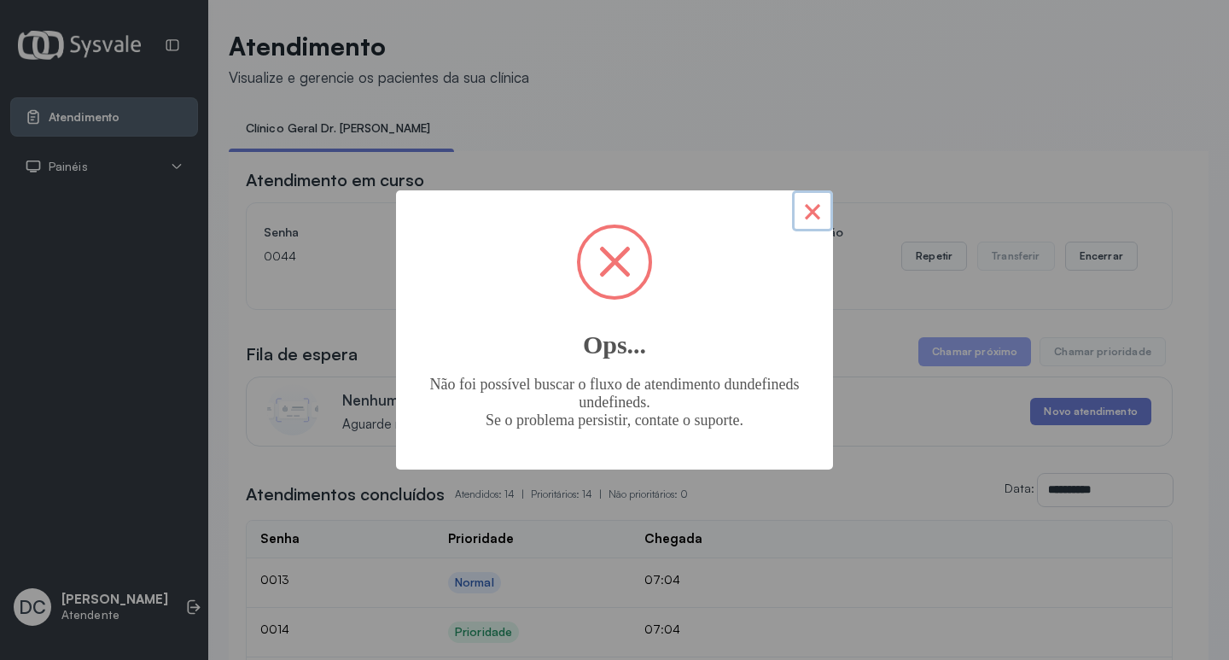
click at [820, 219] on button "×" at bounding box center [812, 210] width 41 height 41
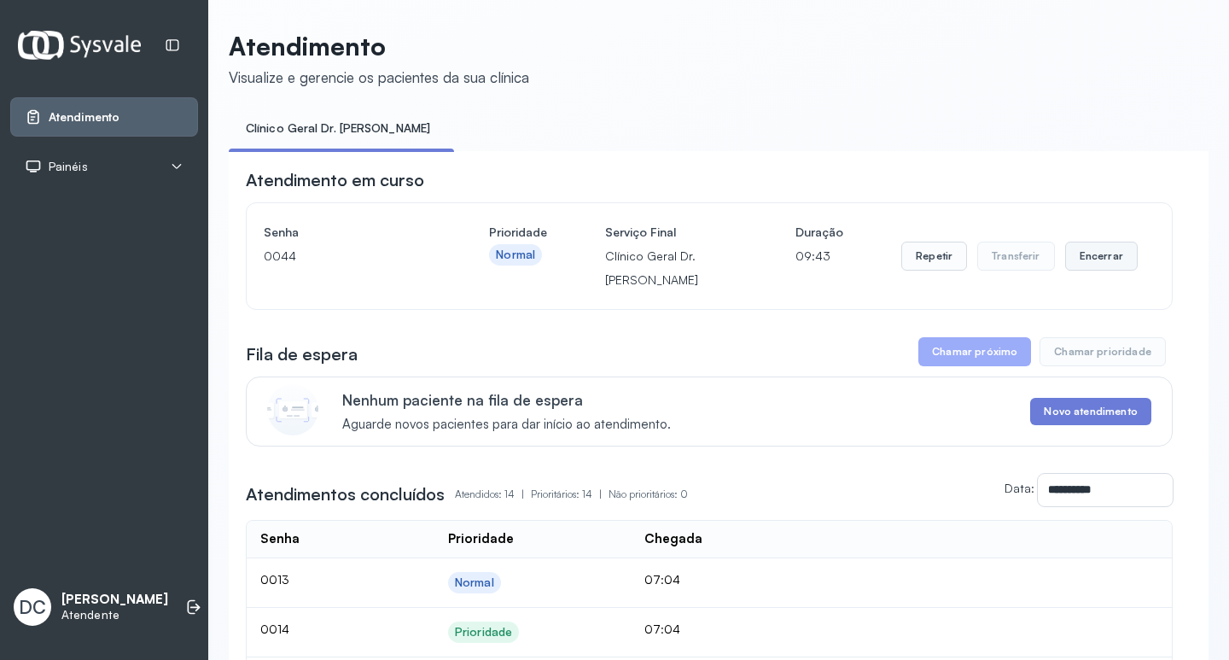
click at [1088, 255] on button "Encerrar" at bounding box center [1101, 256] width 73 height 29
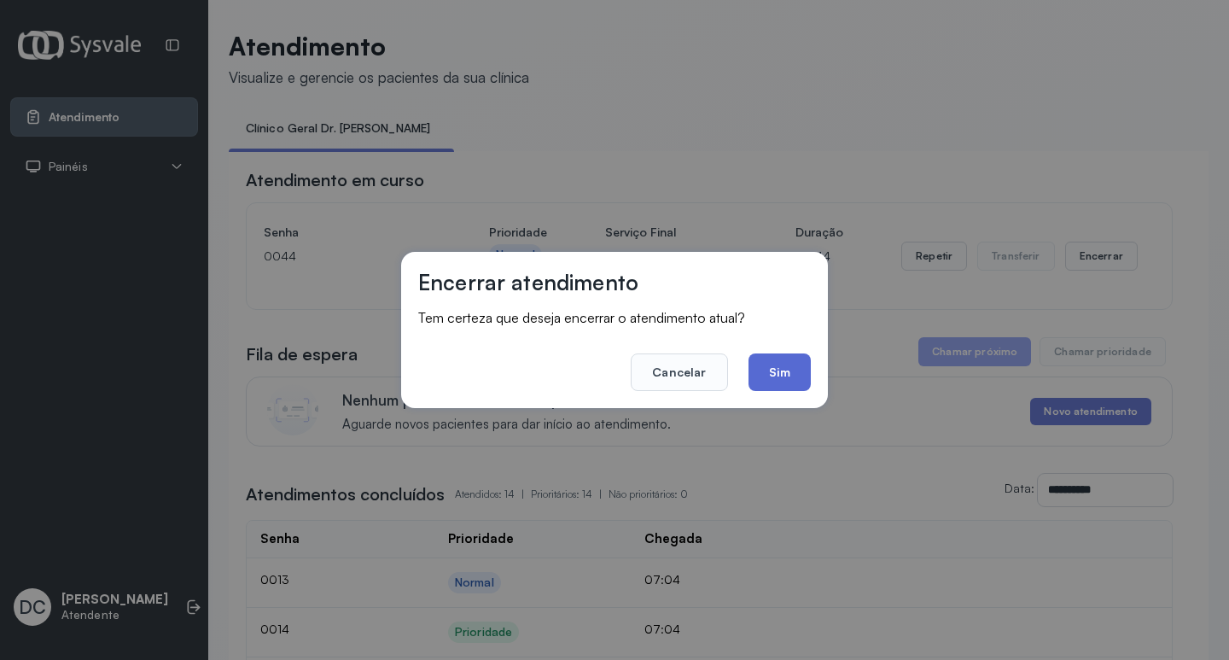
click at [799, 360] on button "Sim" at bounding box center [780, 372] width 62 height 38
